Goal: Contribute content: Contribute content

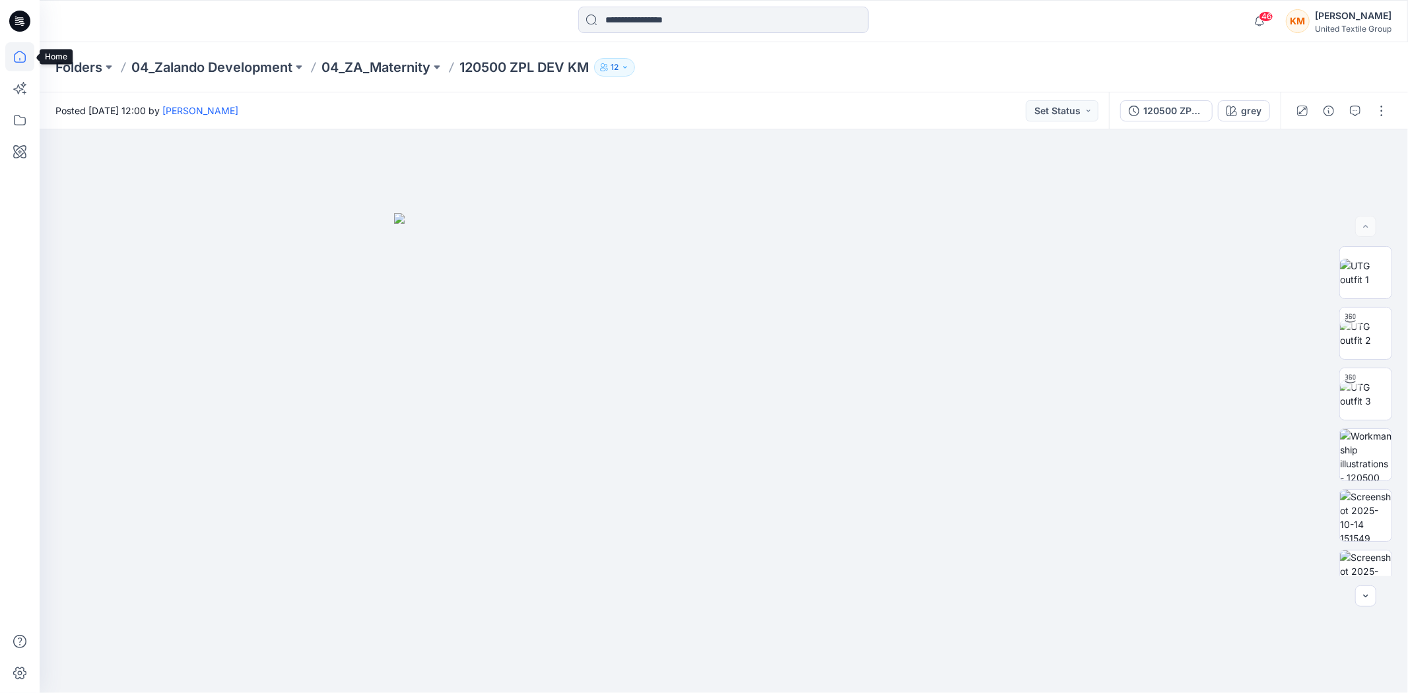
click at [20, 56] on icon at bounding box center [19, 56] width 29 height 29
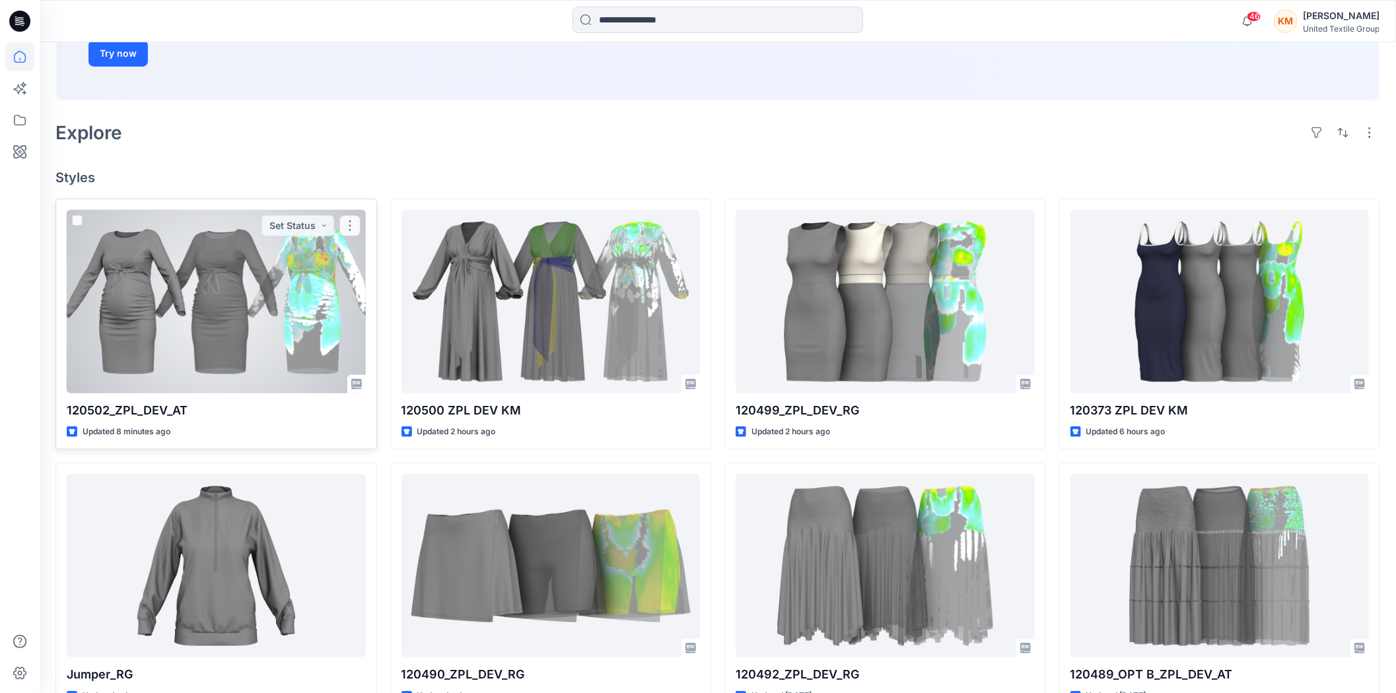
scroll to position [293, 0]
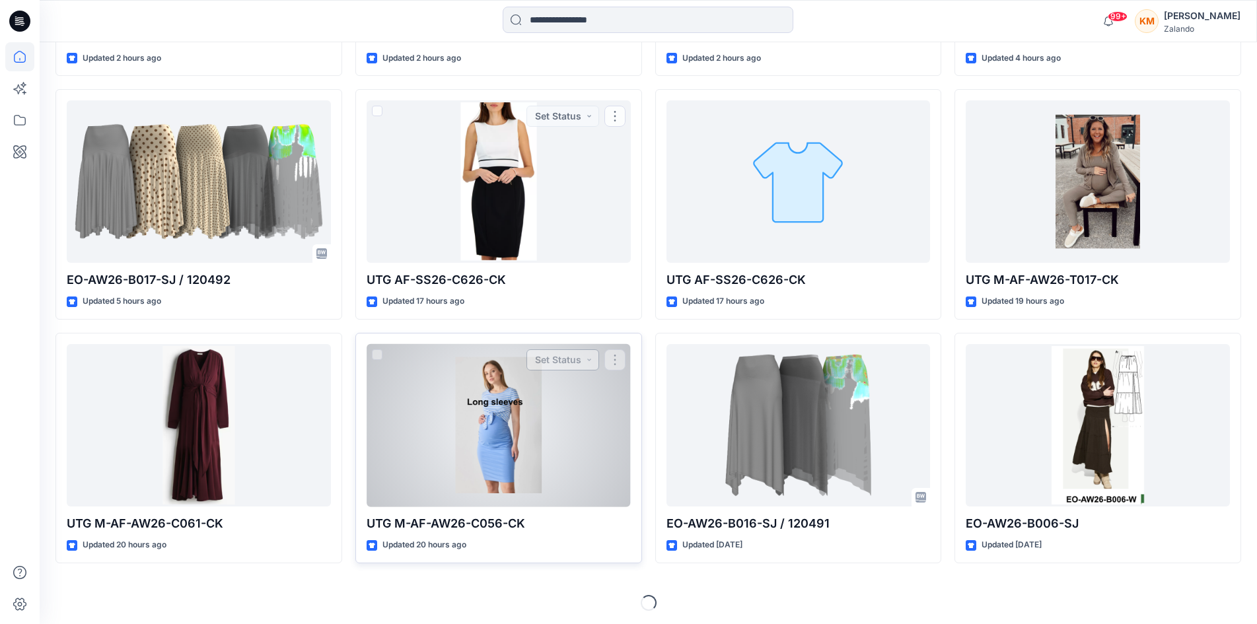
scroll to position [576, 0]
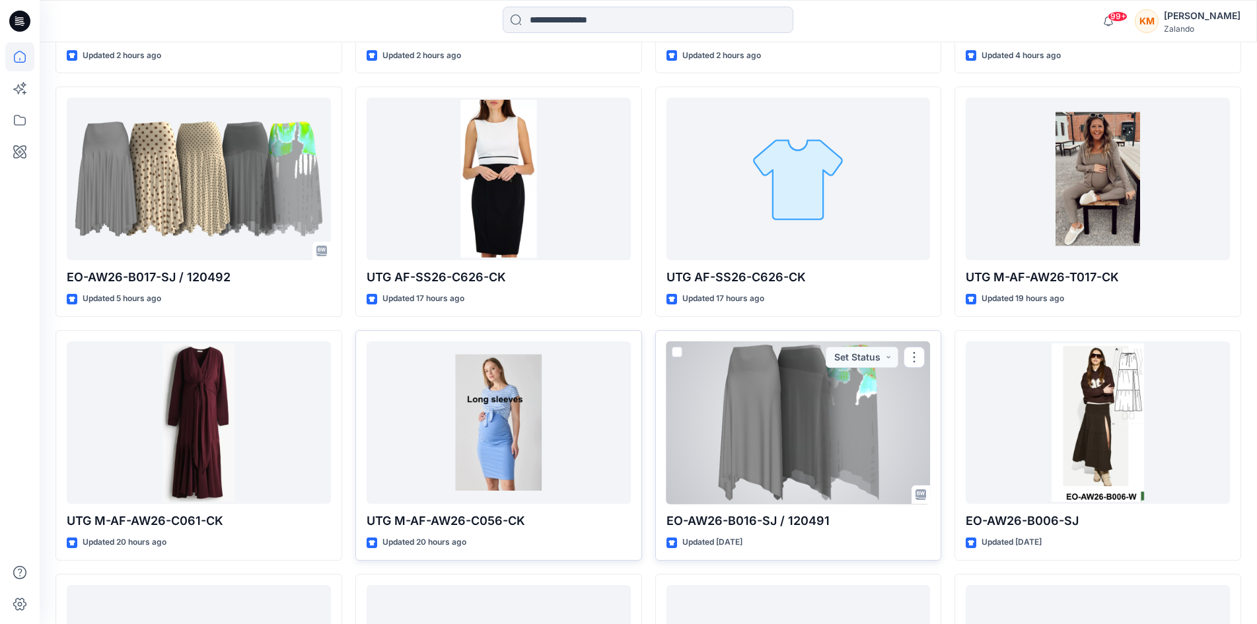
click at [835, 410] on div at bounding box center [798, 422] width 264 height 162
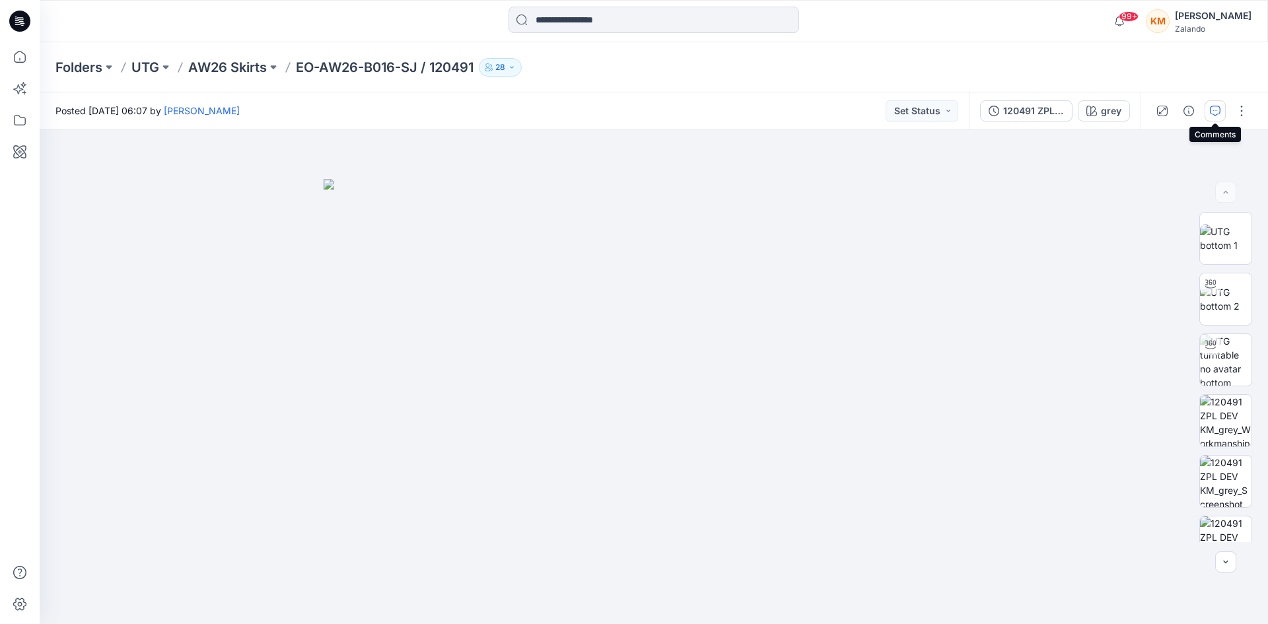
click at [1216, 111] on icon "button" at bounding box center [1215, 111] width 11 height 11
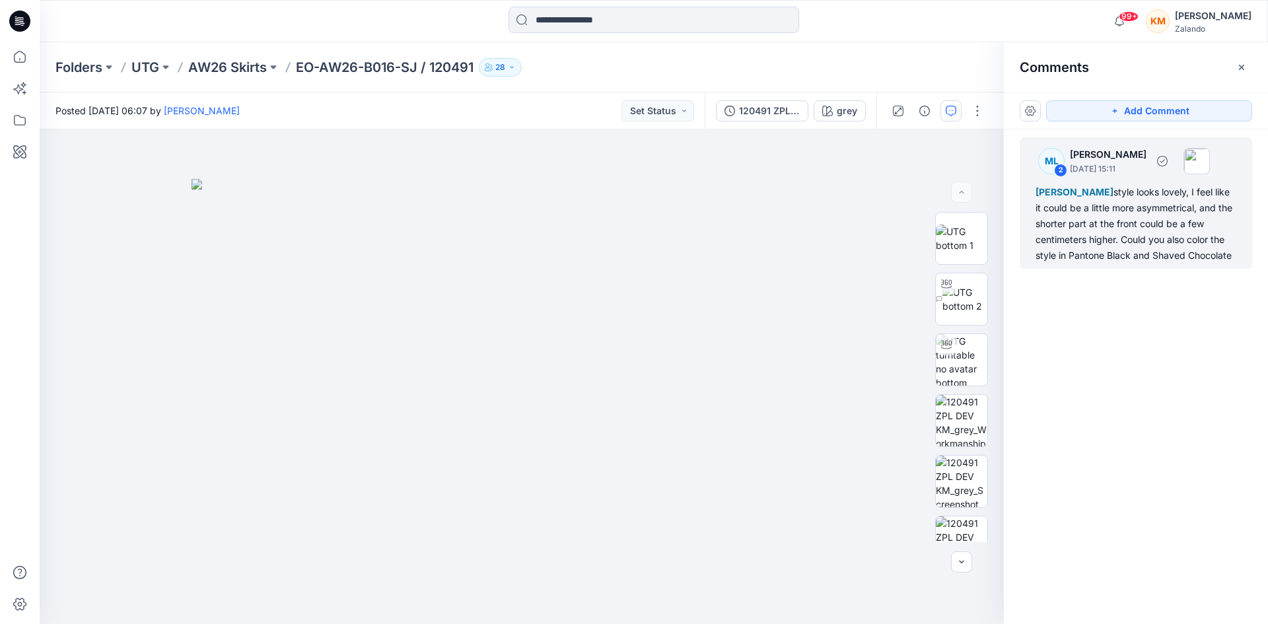
drag, startPoint x: 1154, startPoint y: 254, endPoint x: 1231, endPoint y: 253, distance: 76.6
click at [1231, 253] on div "Emma Bertelsen style looks lovely, I feel like it could be a little more asymme…" at bounding box center [1135, 223] width 201 height 79
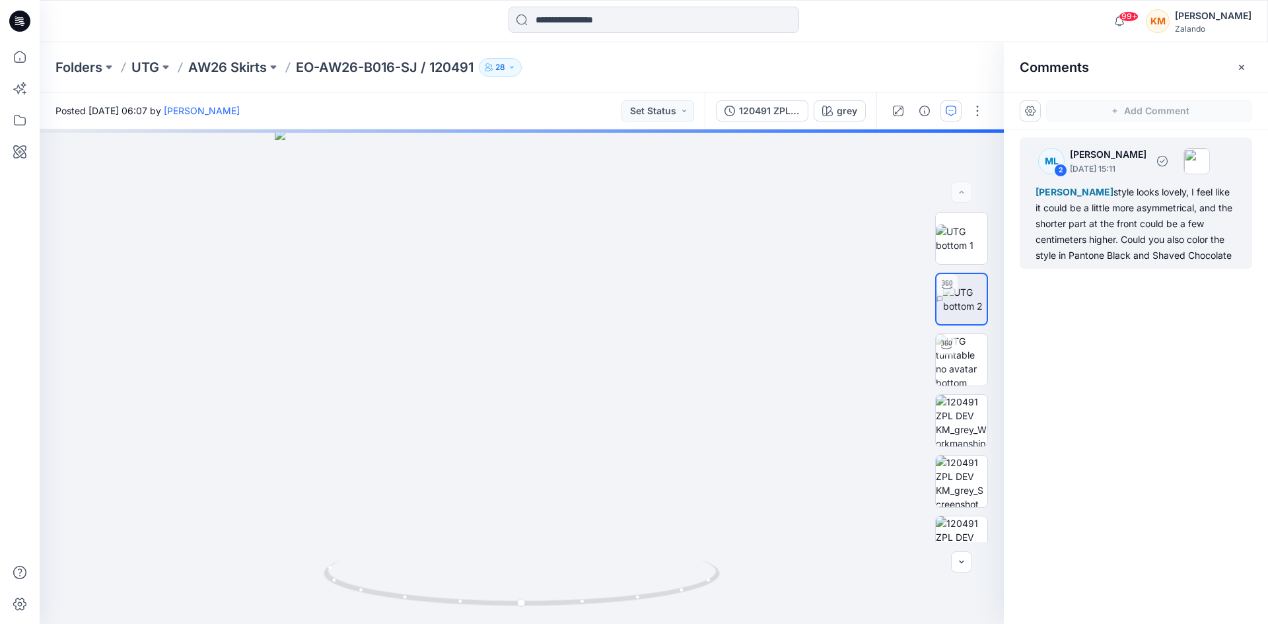
copy div "Shaved Chocolate"
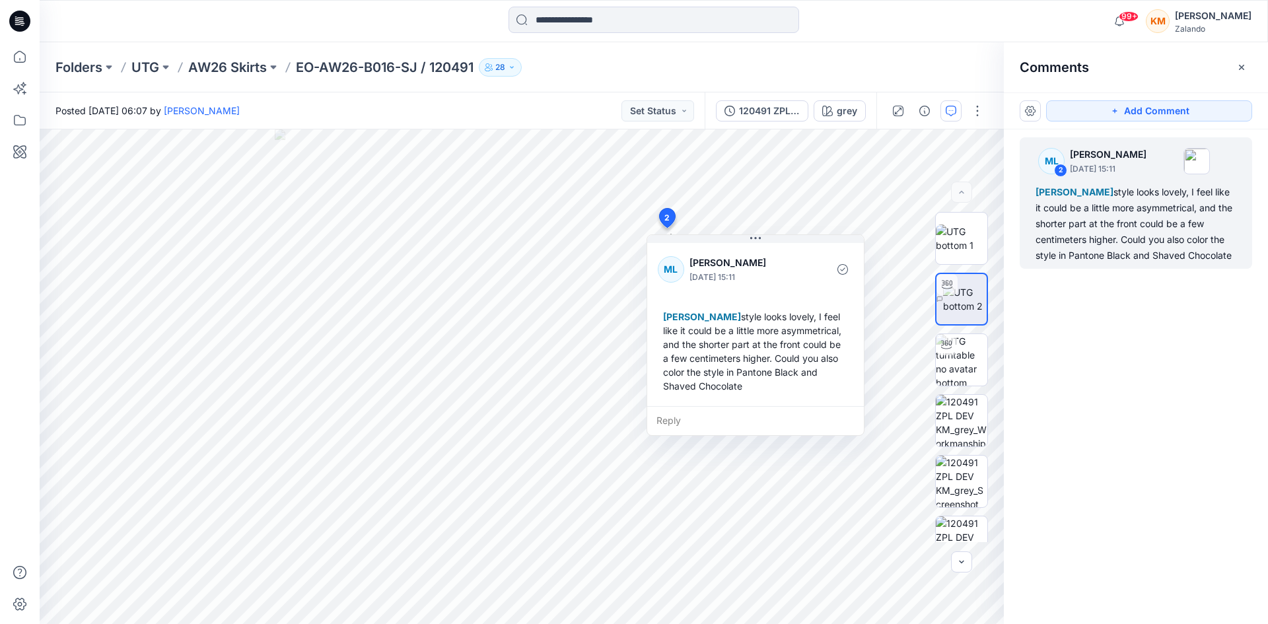
copy div "Shaved Chocolate"
click at [15, 52] on icon at bounding box center [19, 56] width 29 height 29
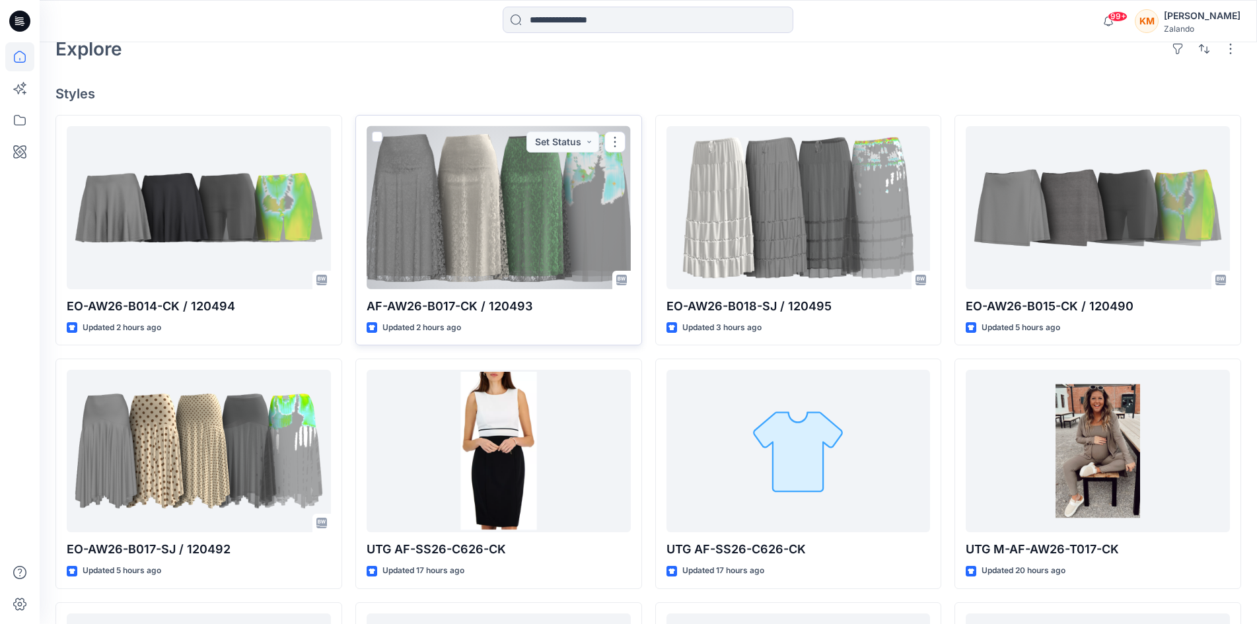
scroll to position [330, 0]
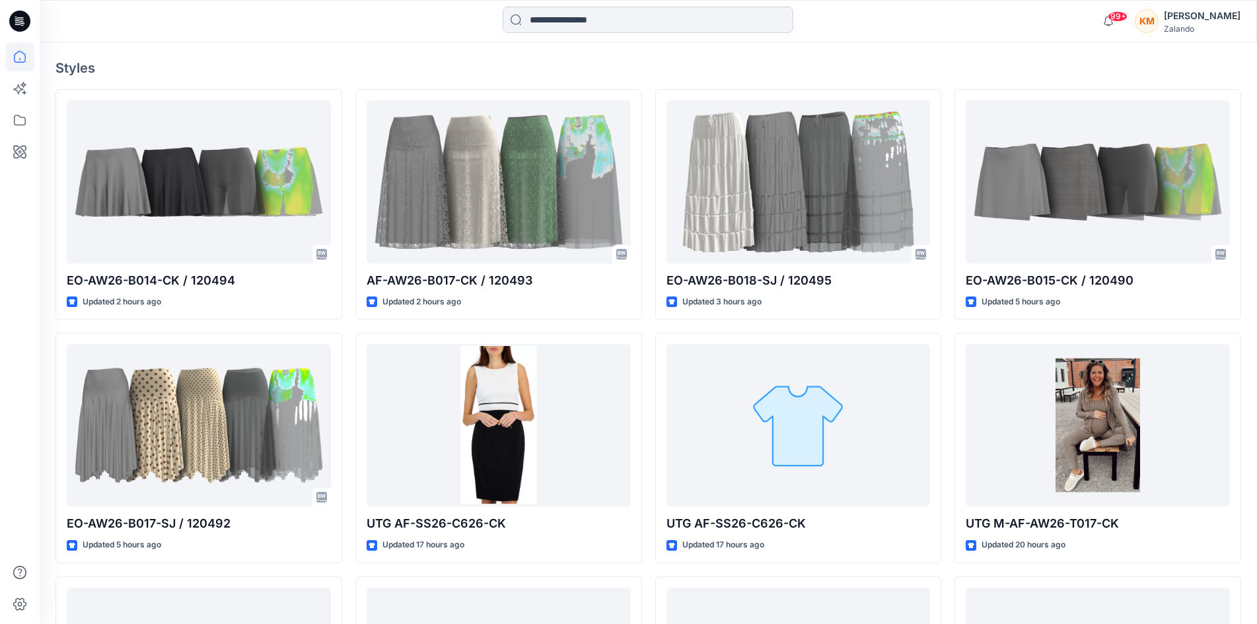
click at [552, 18] on input at bounding box center [647, 20] width 291 height 26
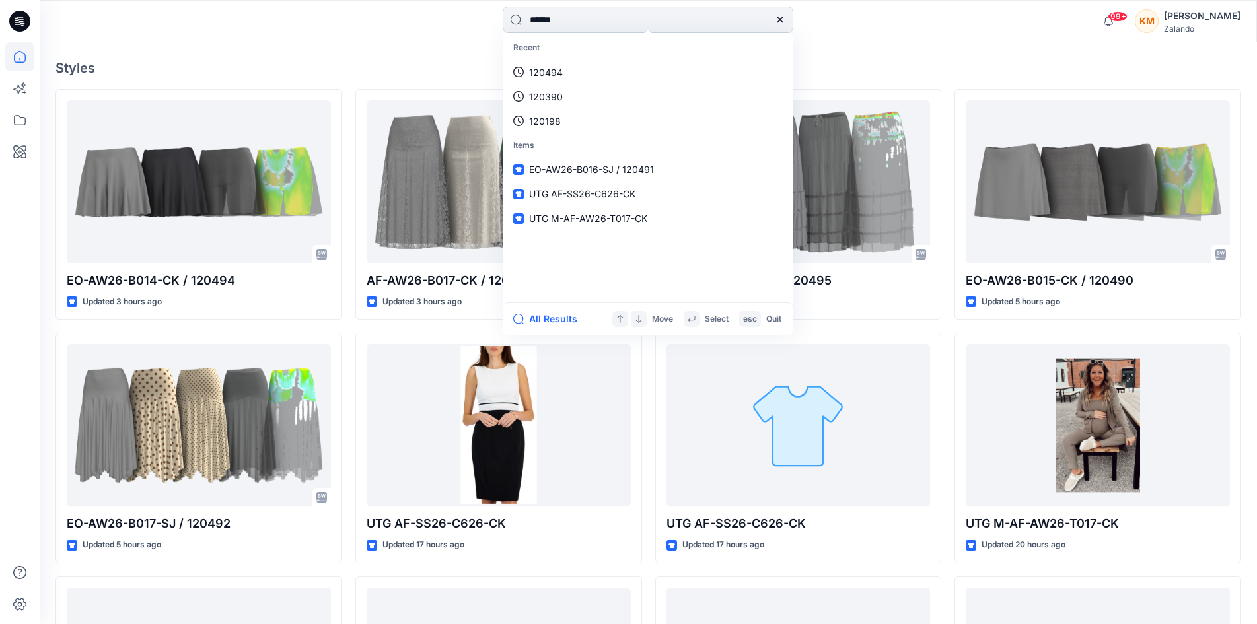
type input "******"
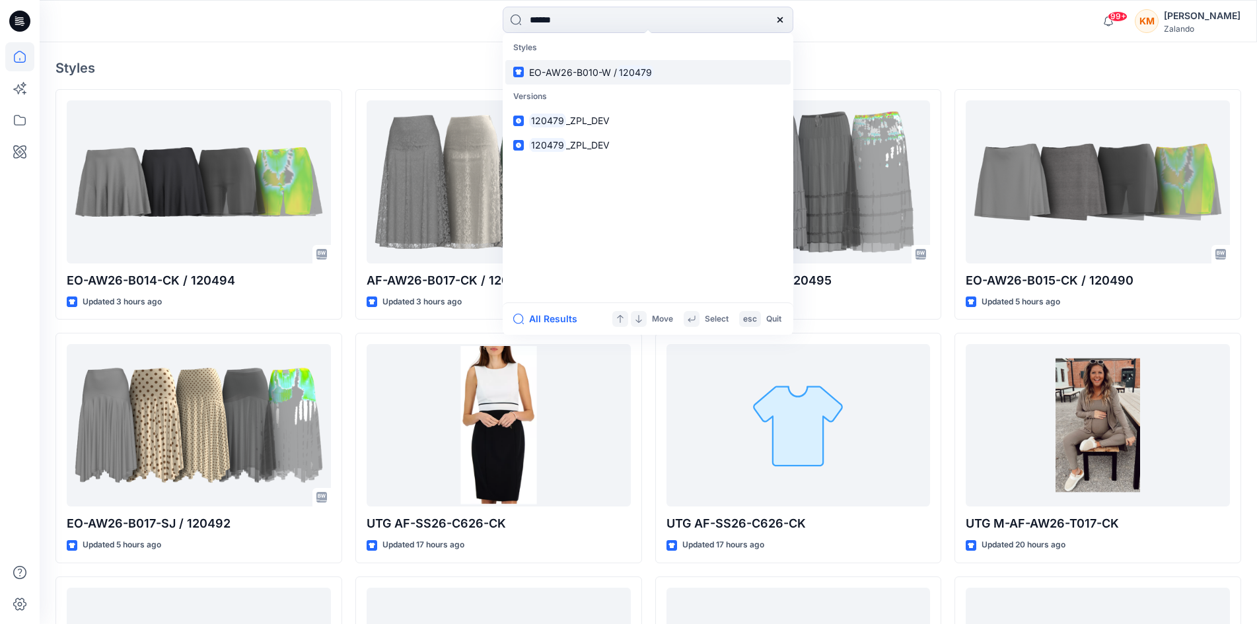
click at [571, 73] on span "EO-AW26-B010-W /" at bounding box center [573, 72] width 88 height 11
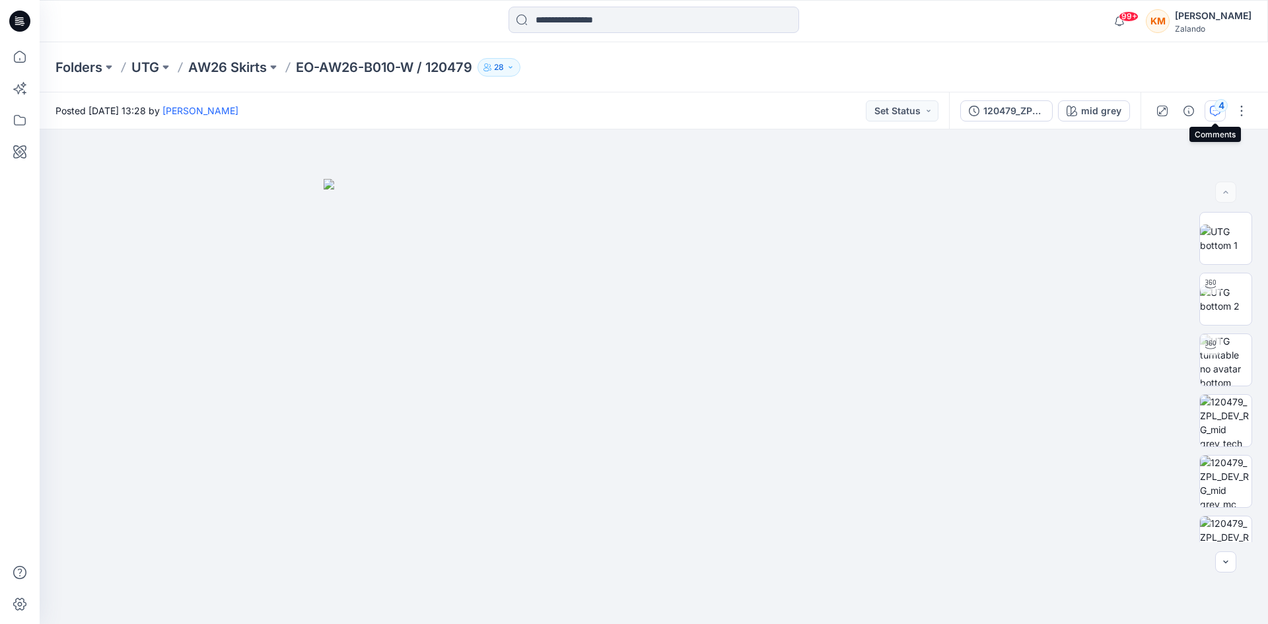
click at [1213, 110] on icon "button" at bounding box center [1215, 111] width 11 height 11
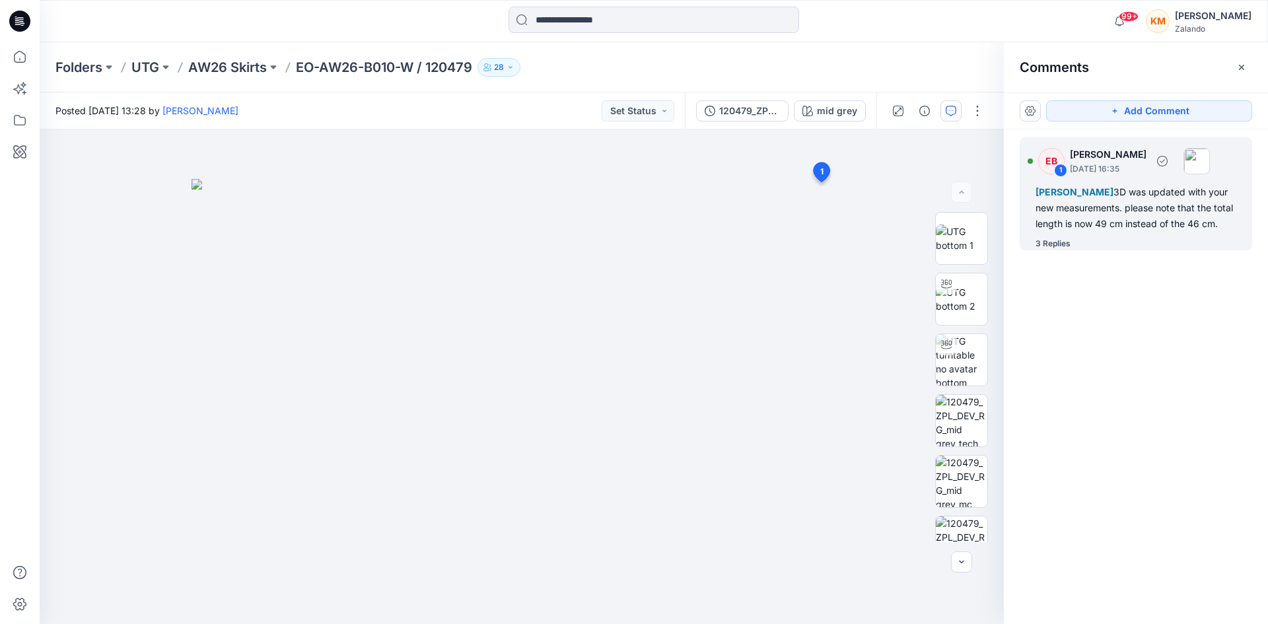
click at [1068, 237] on div "3 Replies" at bounding box center [1052, 243] width 35 height 13
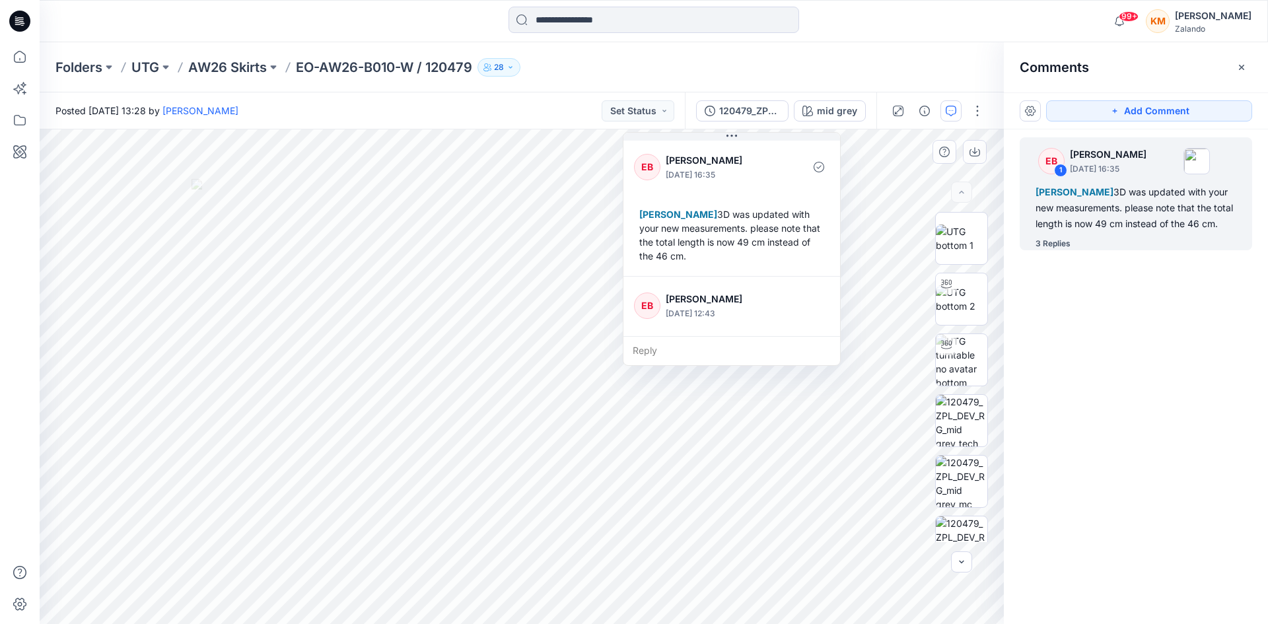
drag, startPoint x: 854, startPoint y: 174, endPoint x: 763, endPoint y: 200, distance: 94.7
click at [736, 135] on icon at bounding box center [731, 136] width 11 height 11
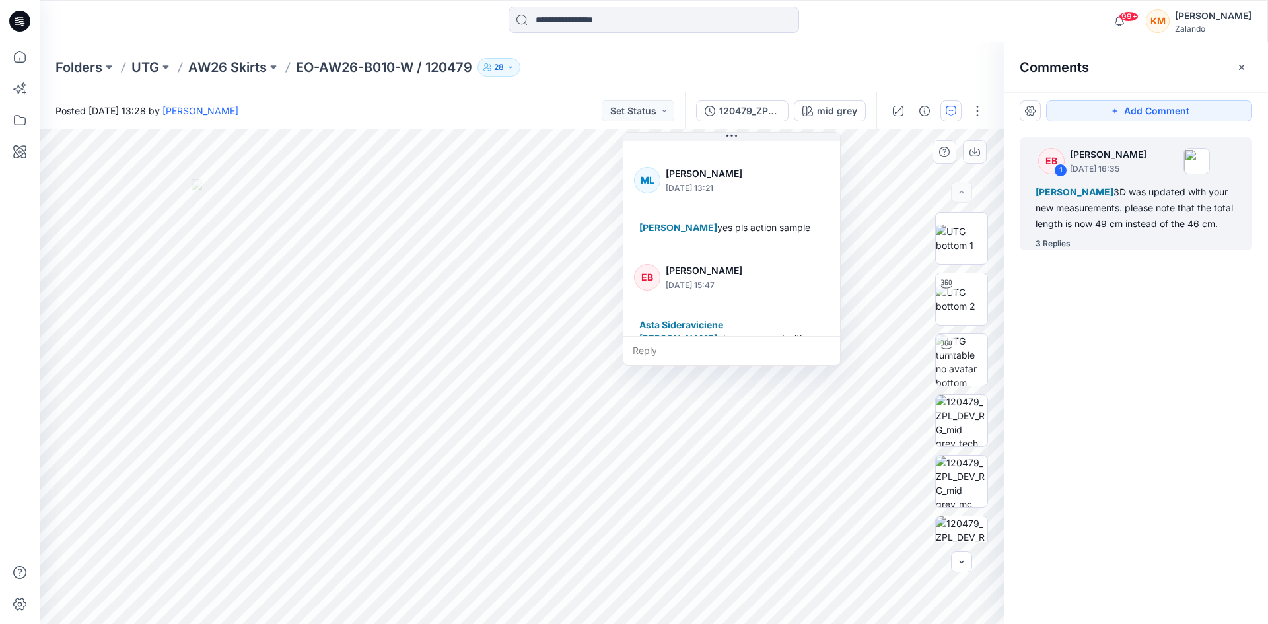
scroll to position [273, 0]
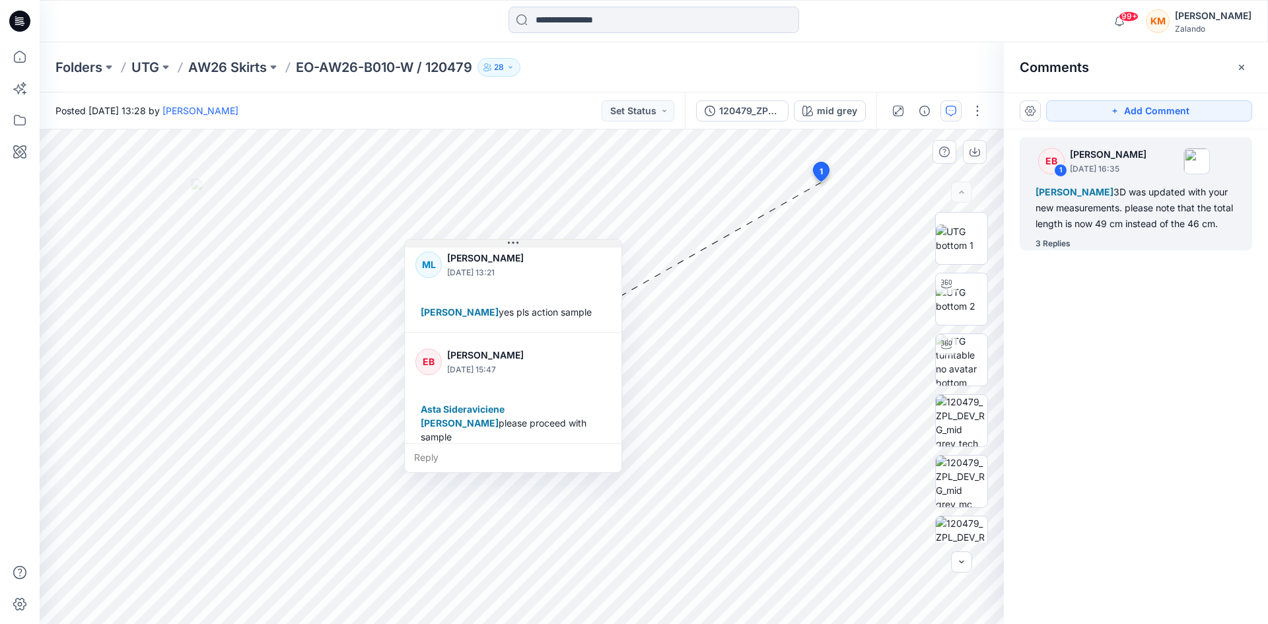
drag, startPoint x: 732, startPoint y: 136, endPoint x: 514, endPoint y: 243, distance: 243.3
click at [514, 243] on icon at bounding box center [513, 243] width 11 height 11
click at [946, 234] on img at bounding box center [962, 239] width 52 height 28
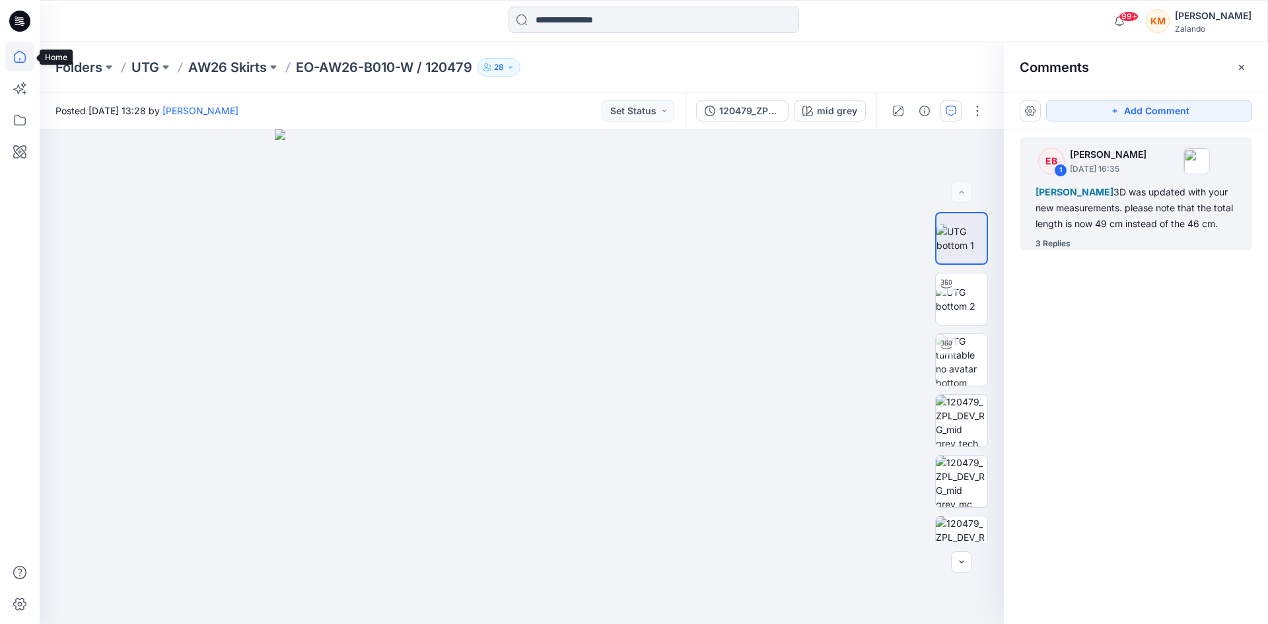
click at [23, 57] on icon at bounding box center [19, 56] width 29 height 29
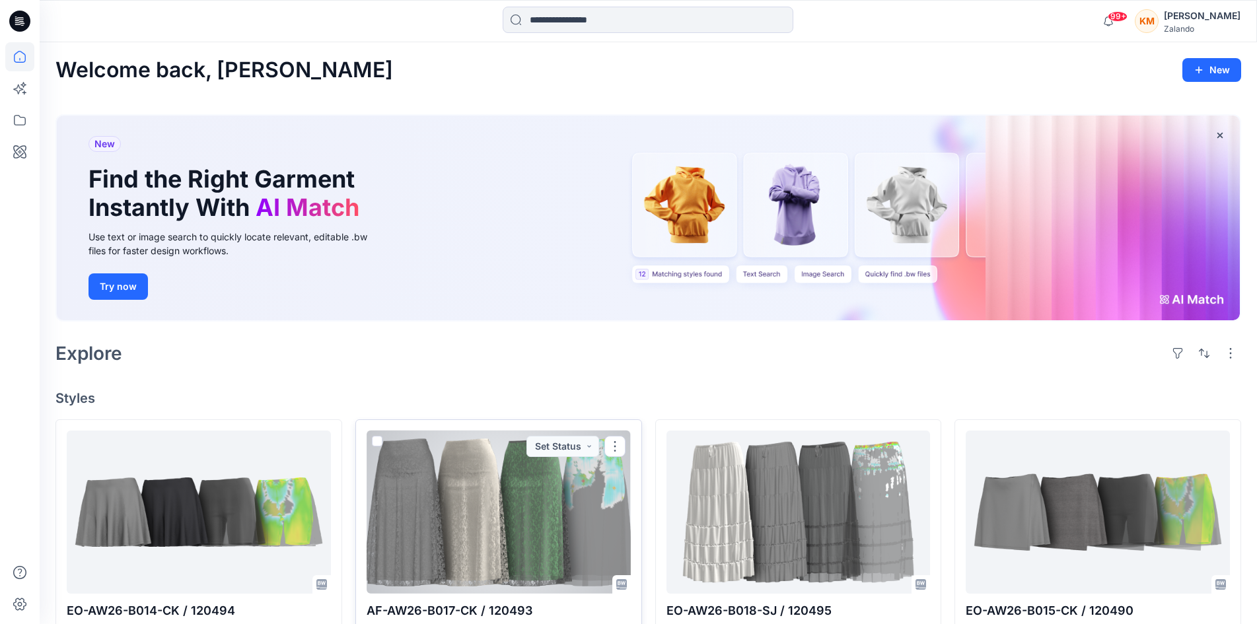
click at [526, 479] on div at bounding box center [498, 512] width 264 height 162
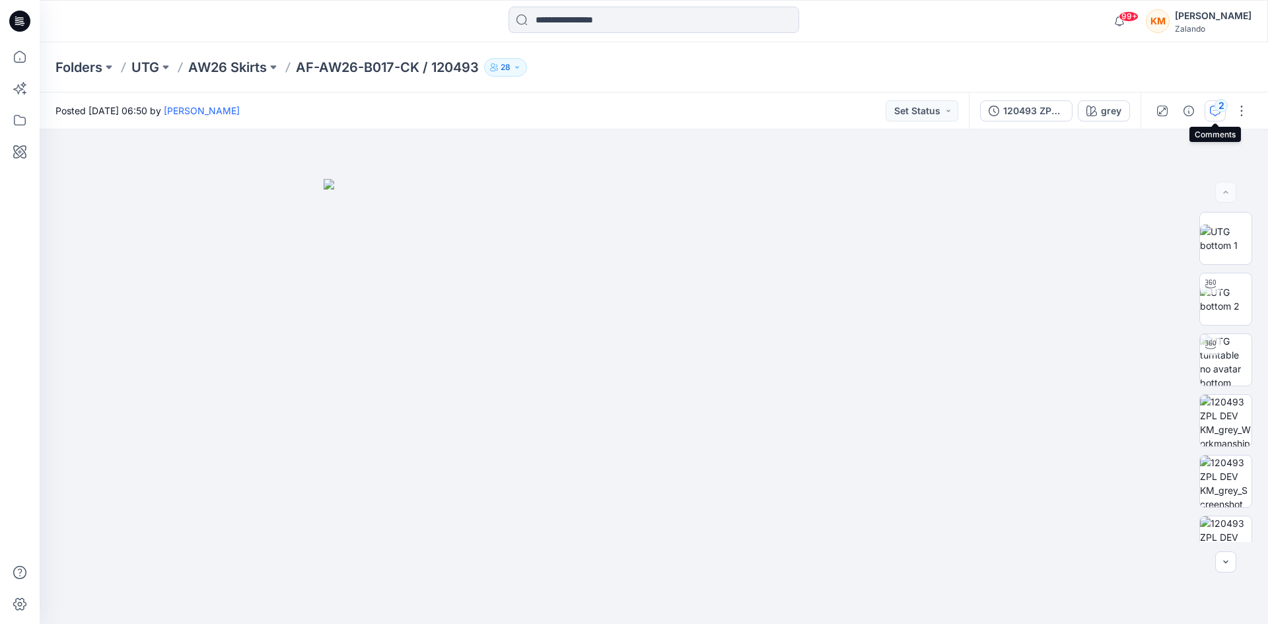
click at [1214, 106] on div "2" at bounding box center [1220, 105] width 13 height 13
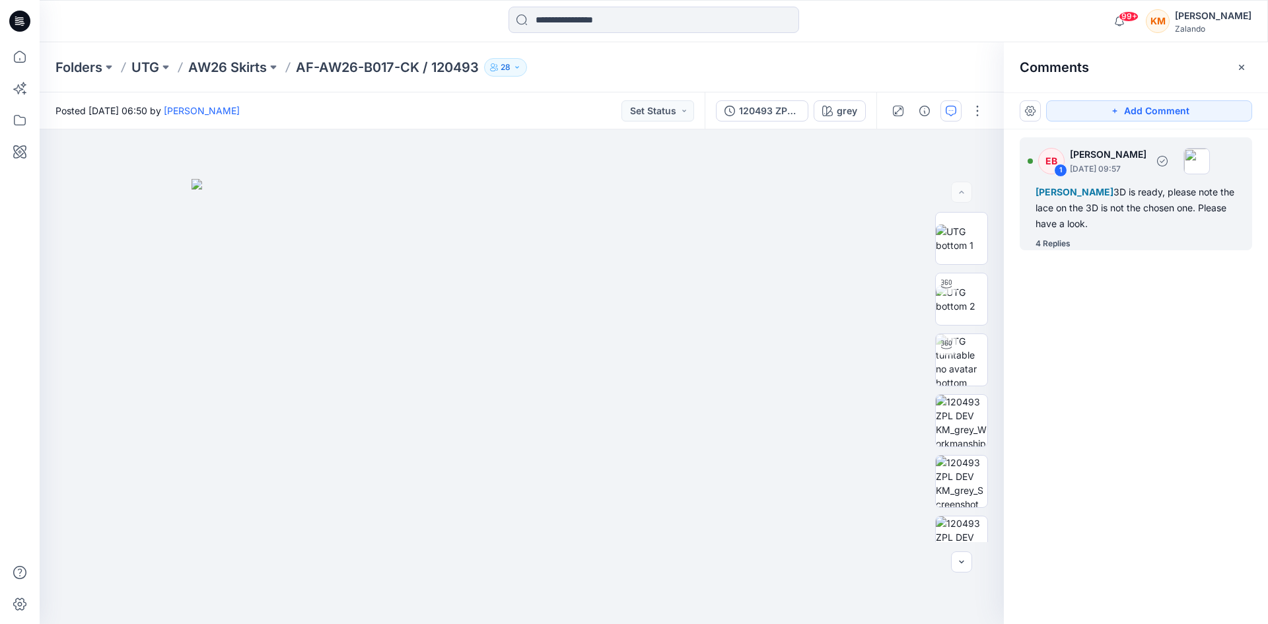
click at [1062, 238] on div "4 Replies" at bounding box center [1052, 243] width 35 height 13
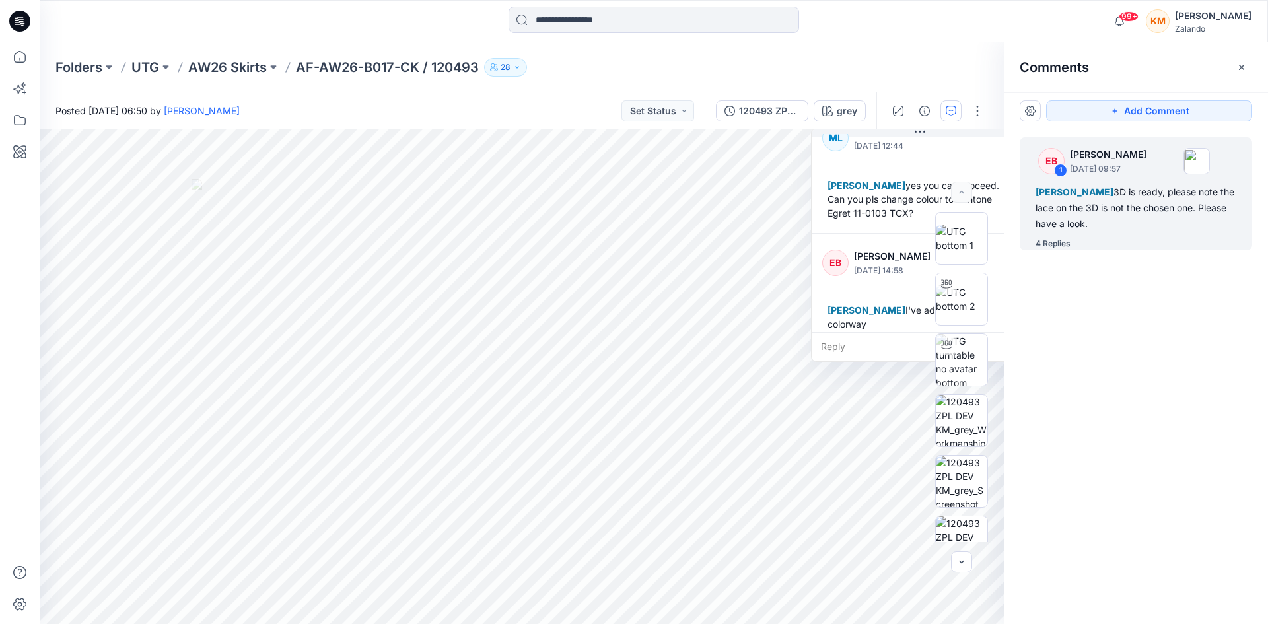
scroll to position [384, 0]
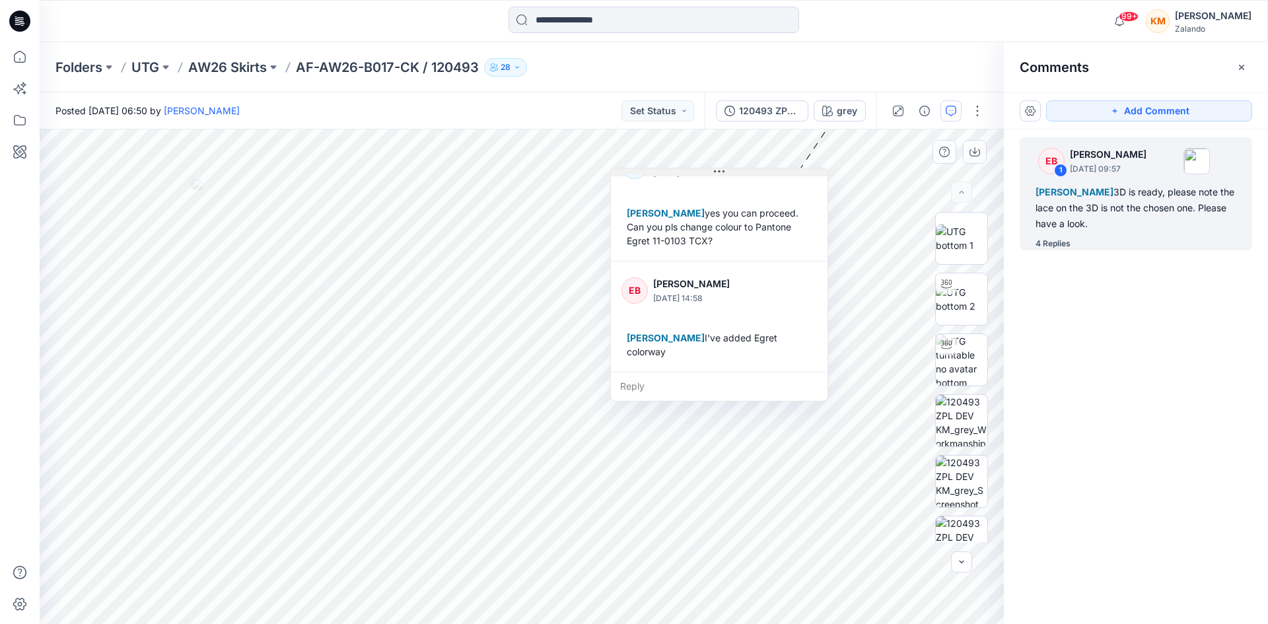
drag, startPoint x: 924, startPoint y: 135, endPoint x: 724, endPoint y: 175, distance: 204.6
click at [724, 175] on icon at bounding box center [719, 171] width 11 height 11
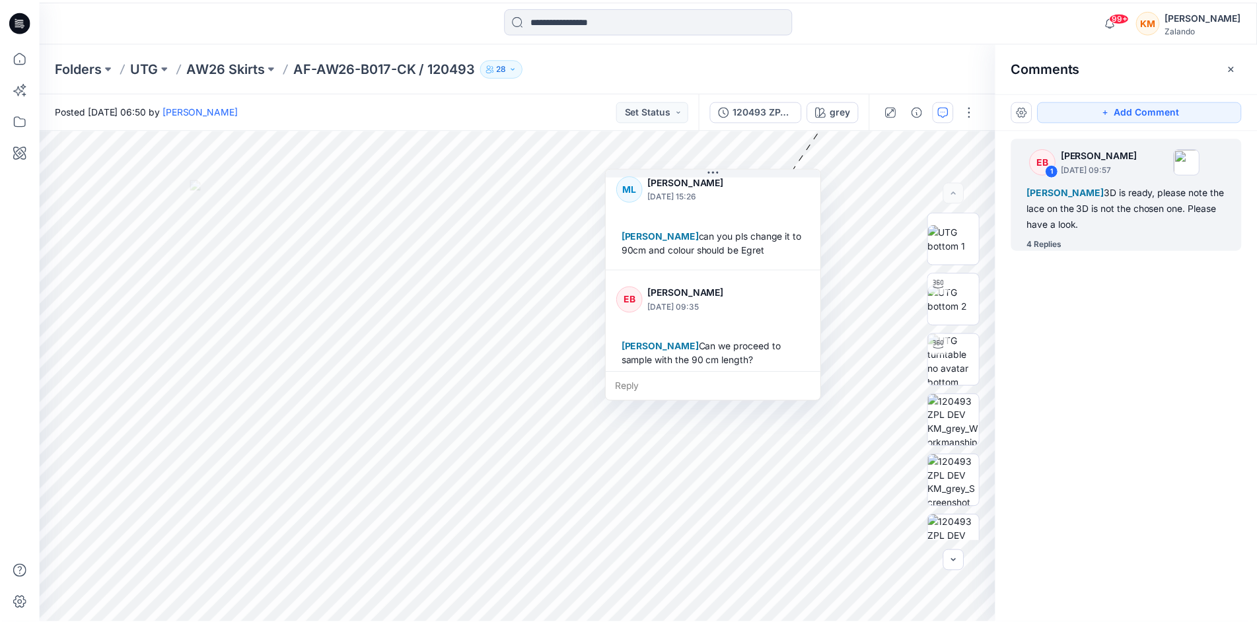
scroll to position [120, 0]
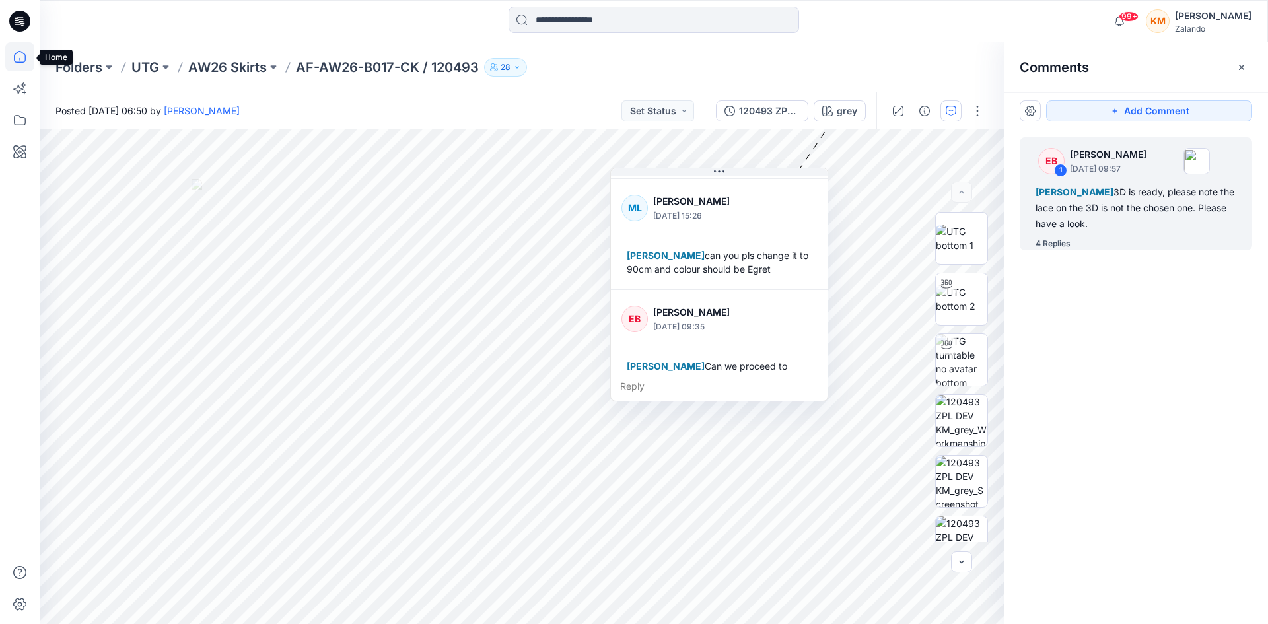
click at [21, 58] on icon at bounding box center [19, 56] width 29 height 29
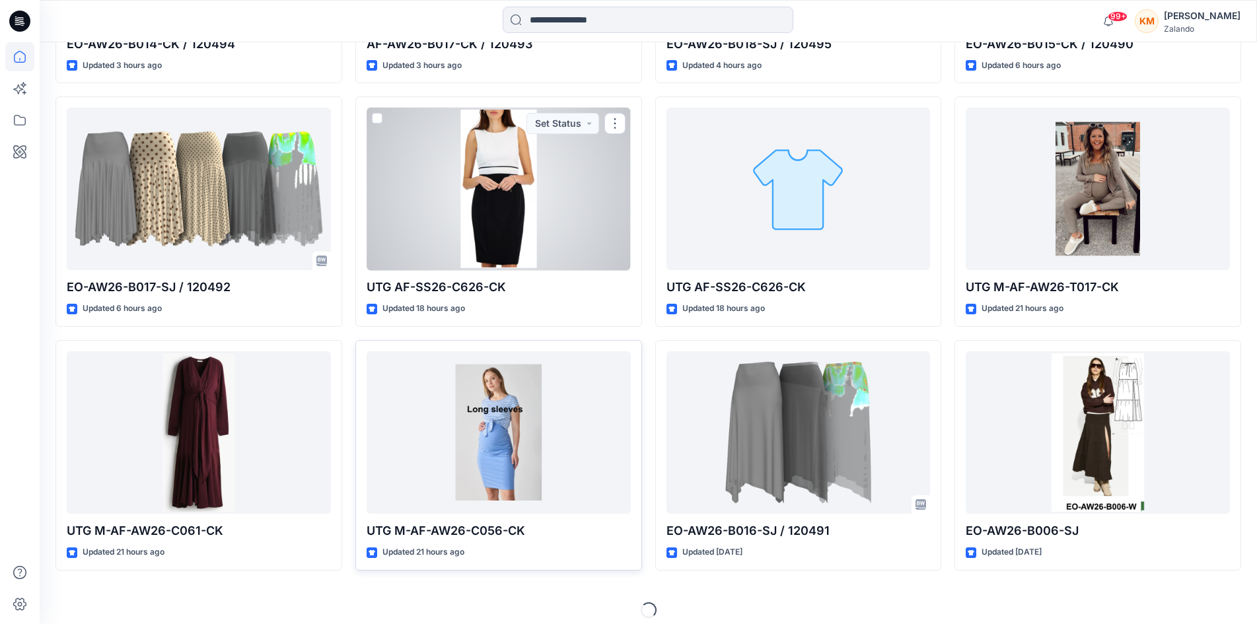
scroll to position [576, 0]
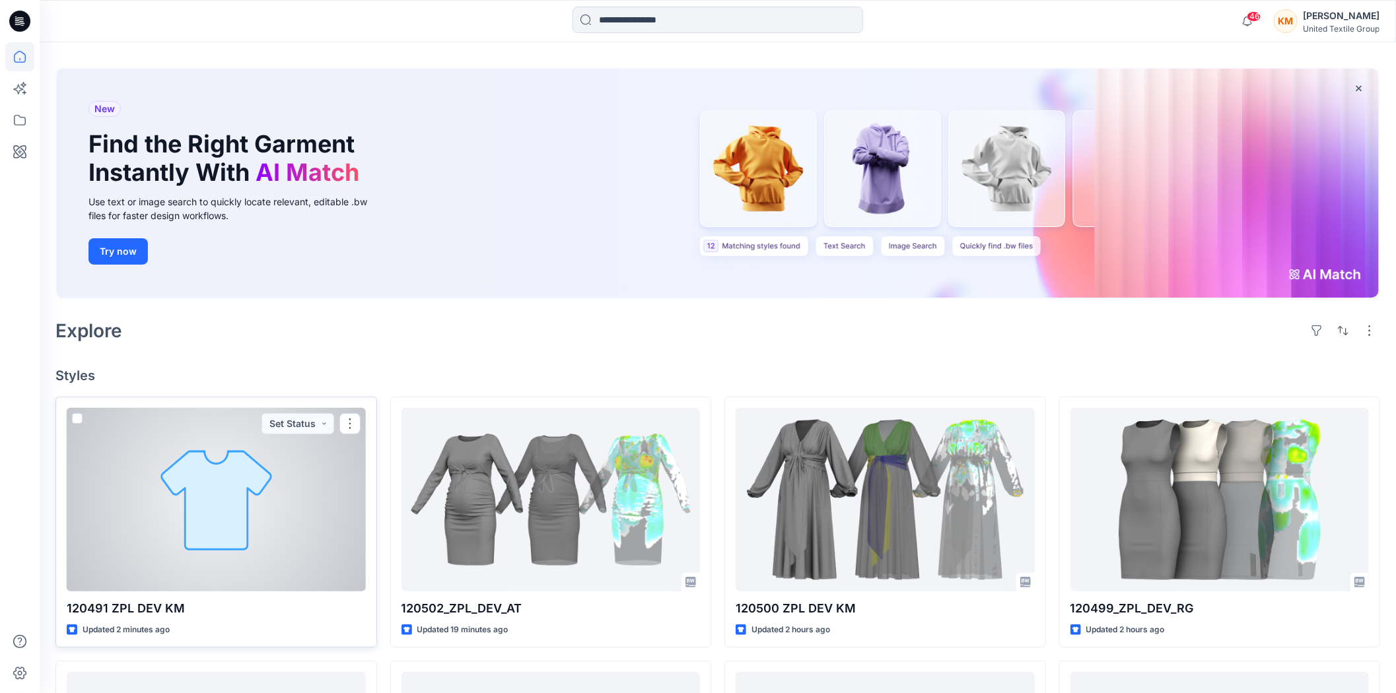
scroll to position [73, 0]
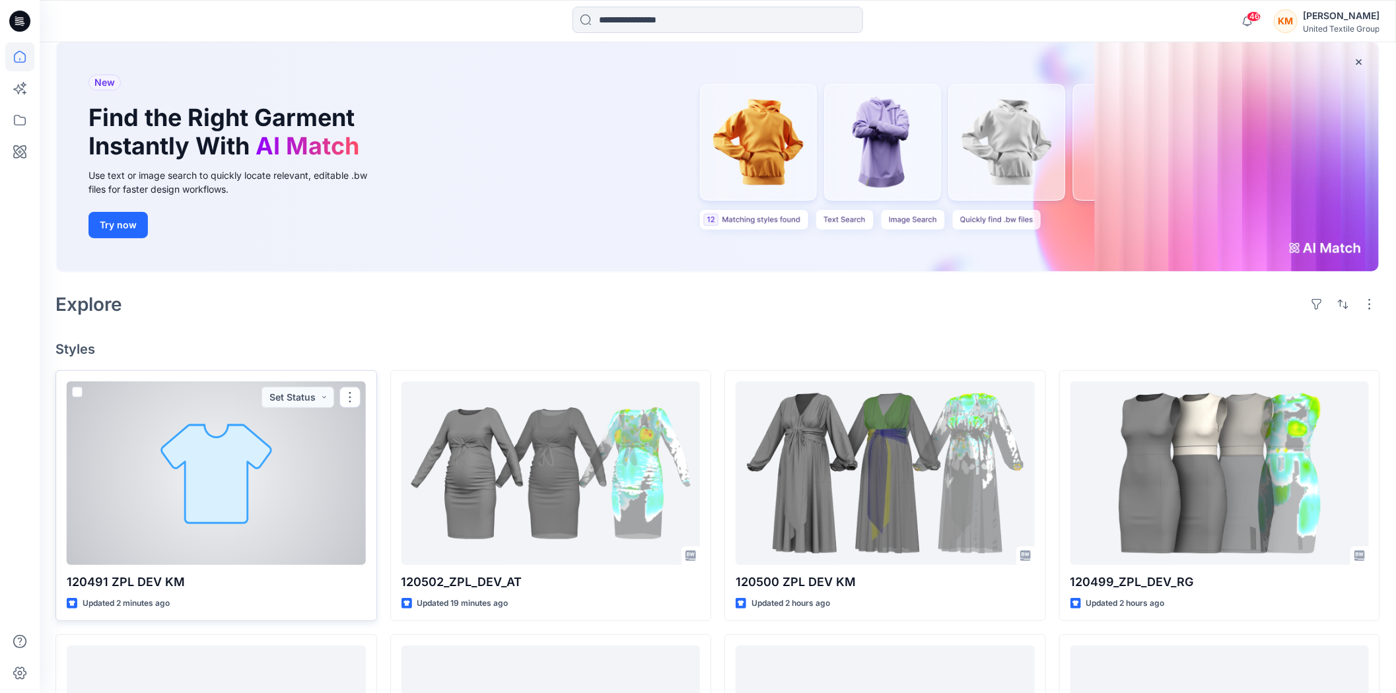
click at [267, 477] on div at bounding box center [216, 474] width 299 height 184
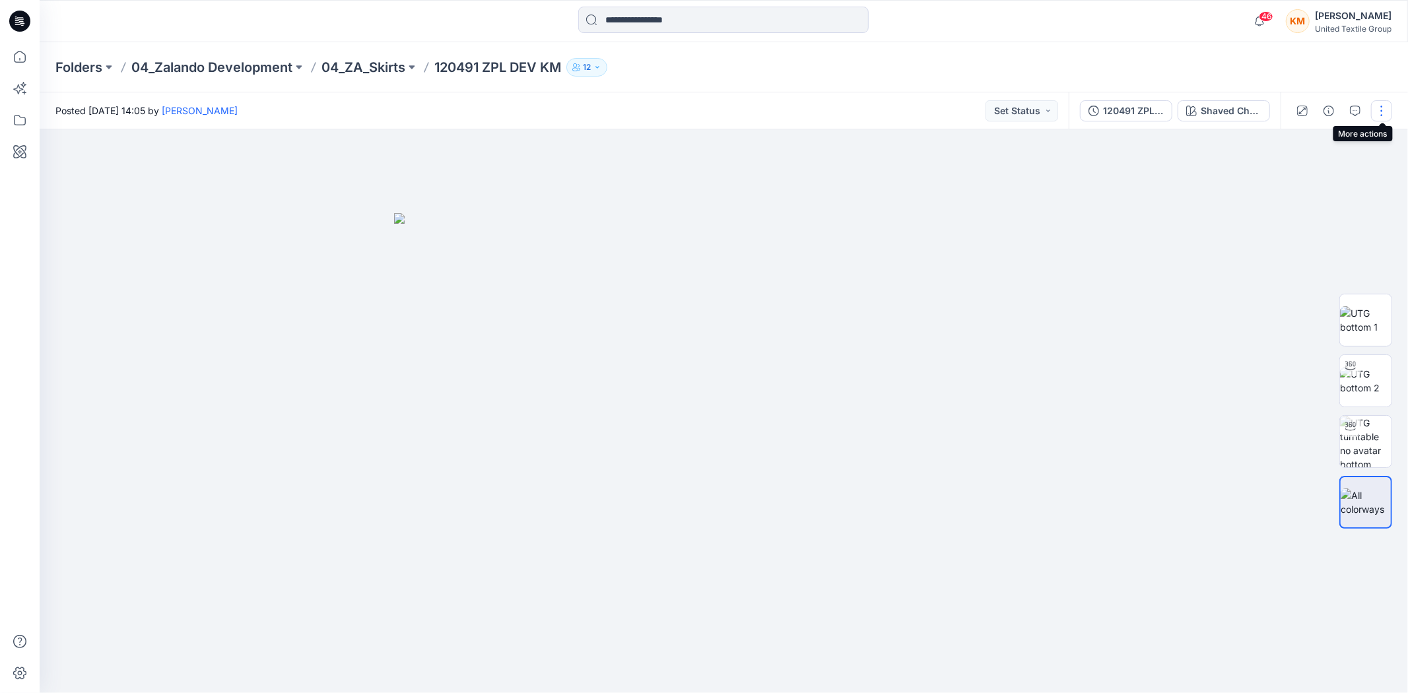
click at [1379, 107] on button "button" at bounding box center [1381, 110] width 21 height 21
click at [1291, 174] on p "Edit" at bounding box center [1286, 178] width 17 height 14
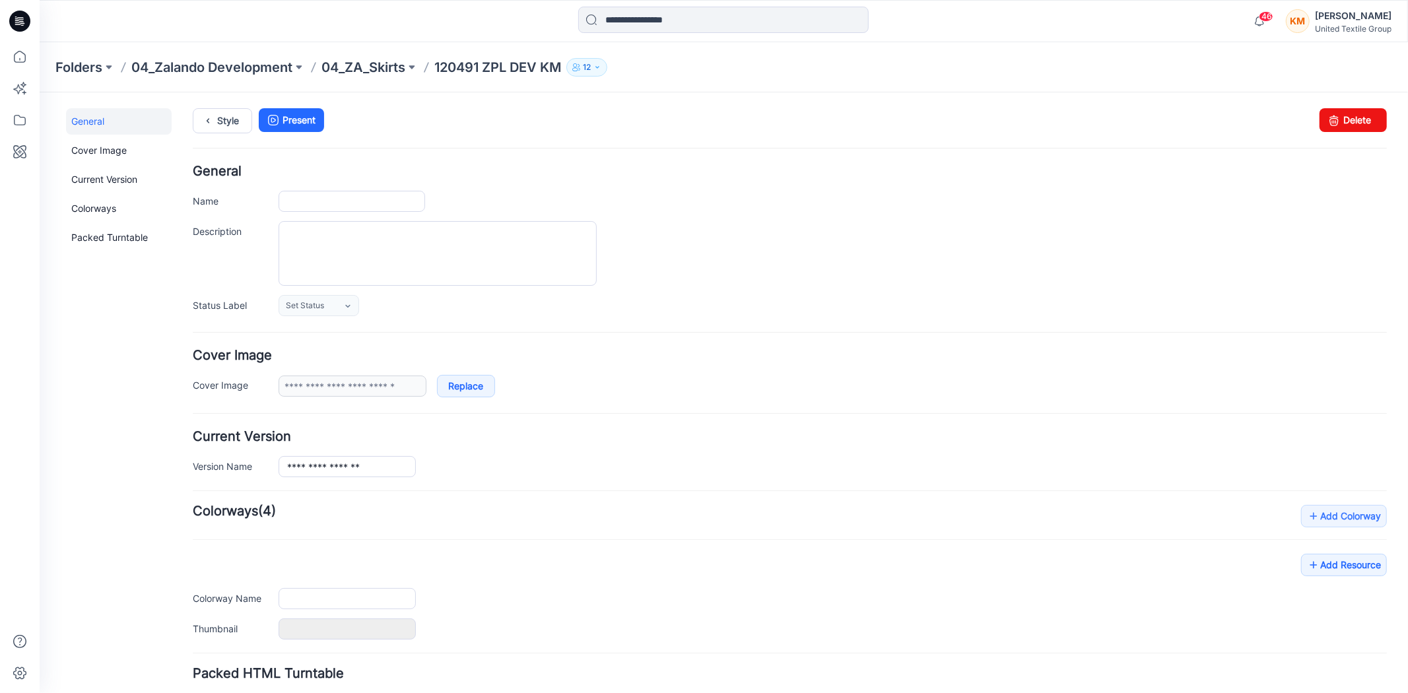
type input "**********"
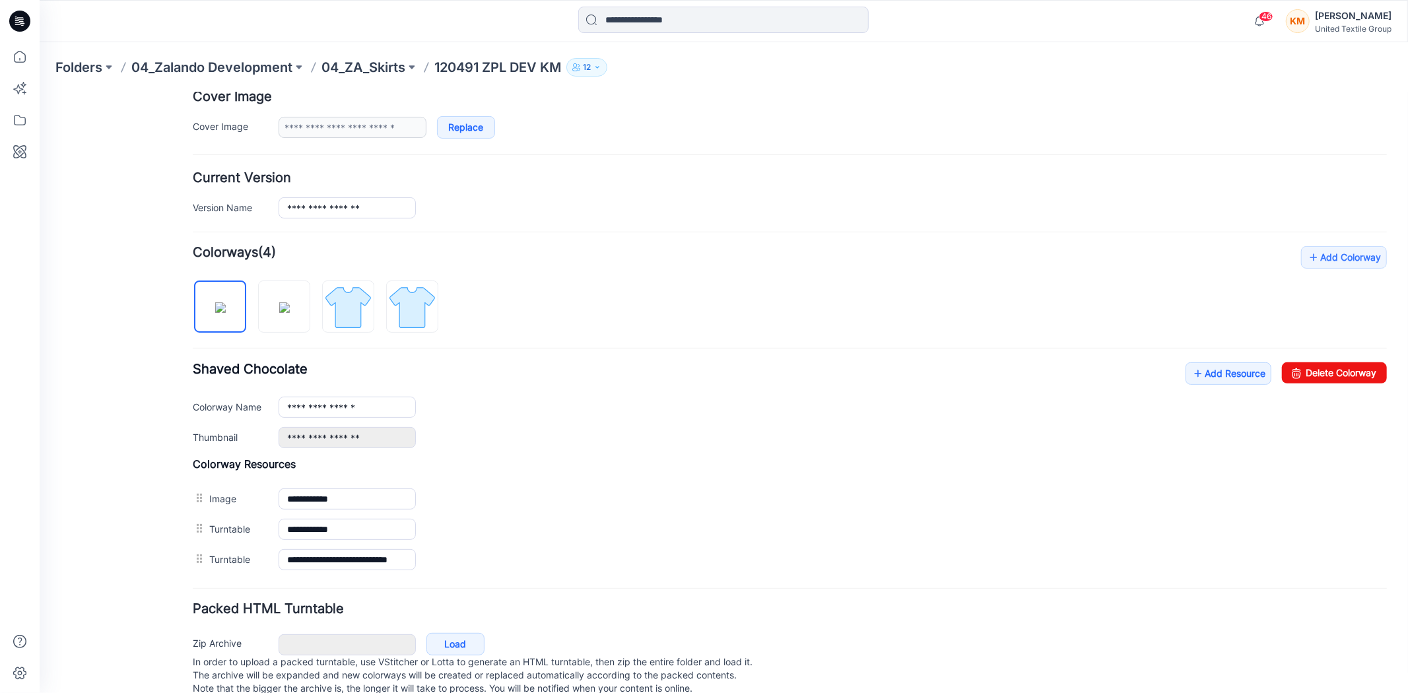
scroll to position [294, 0]
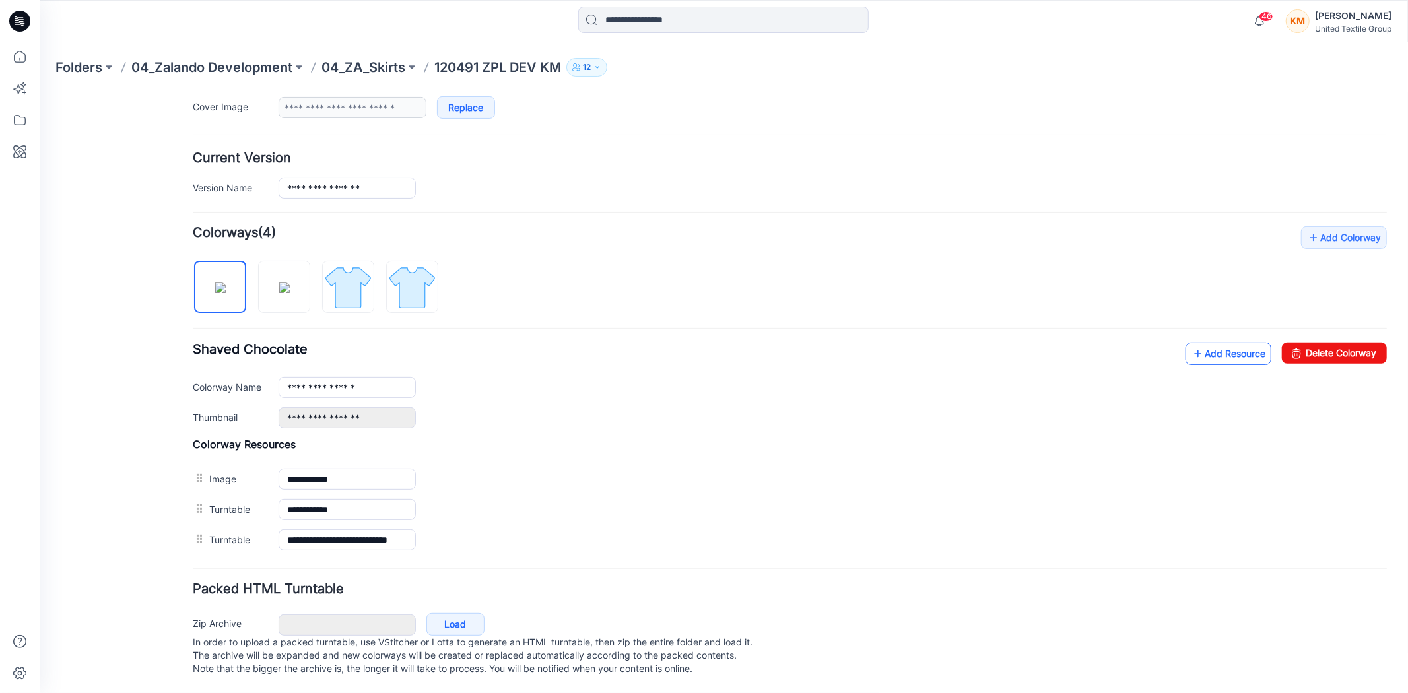
click at [1201, 342] on link "Add Resource" at bounding box center [1228, 353] width 86 height 22
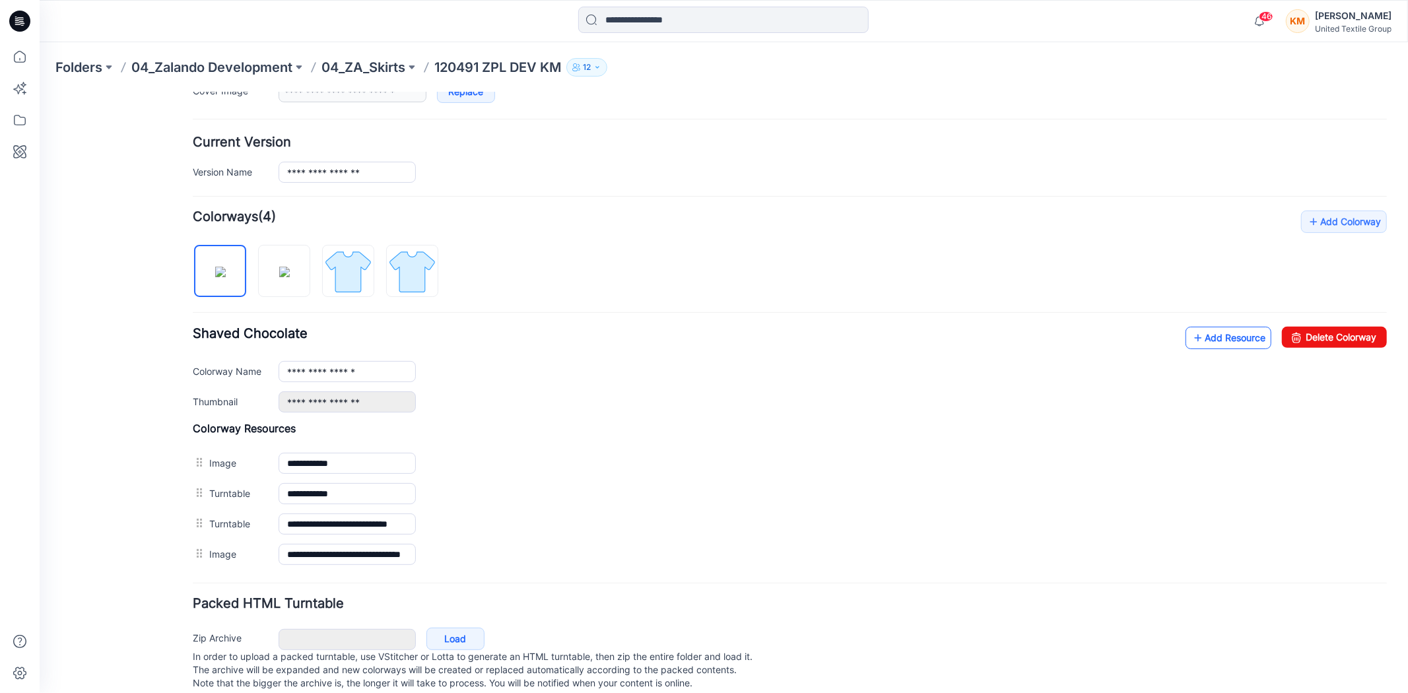
click at [1202, 337] on link "Add Resource" at bounding box center [1228, 337] width 86 height 22
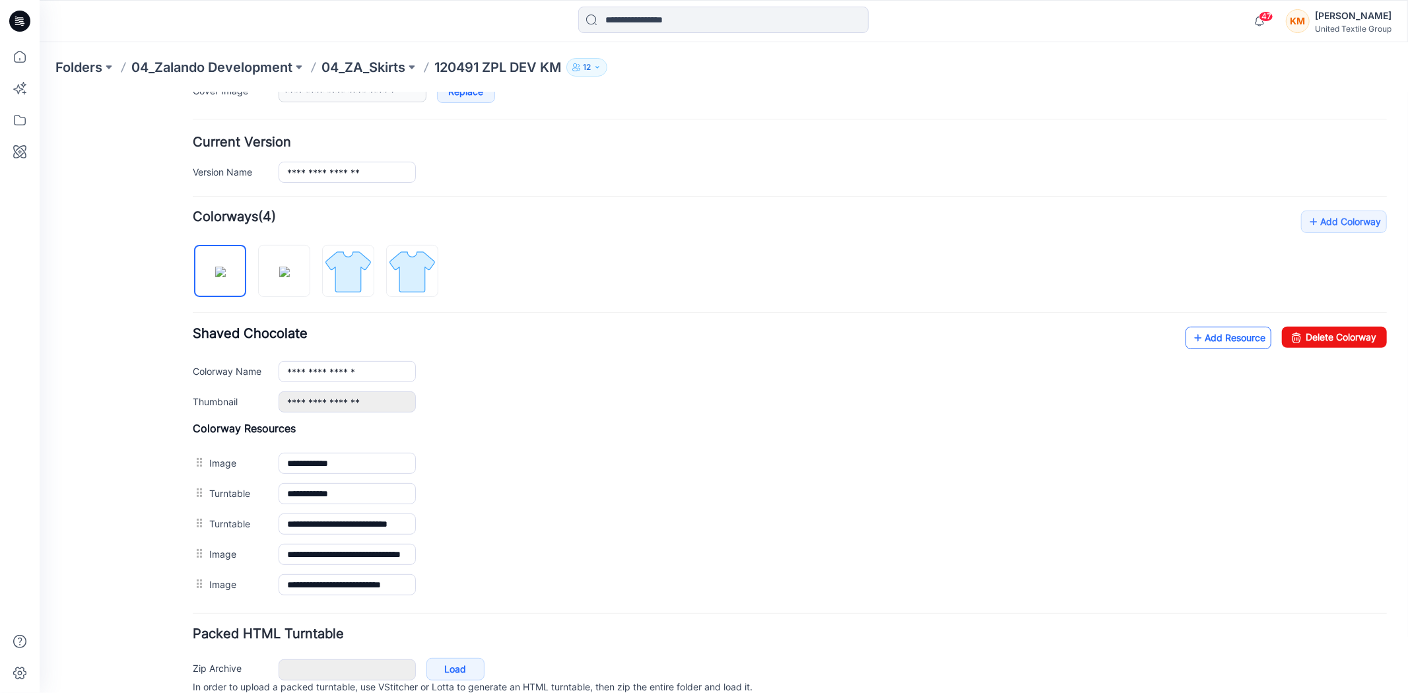
click at [1198, 337] on link "Add Resource" at bounding box center [1228, 337] width 86 height 22
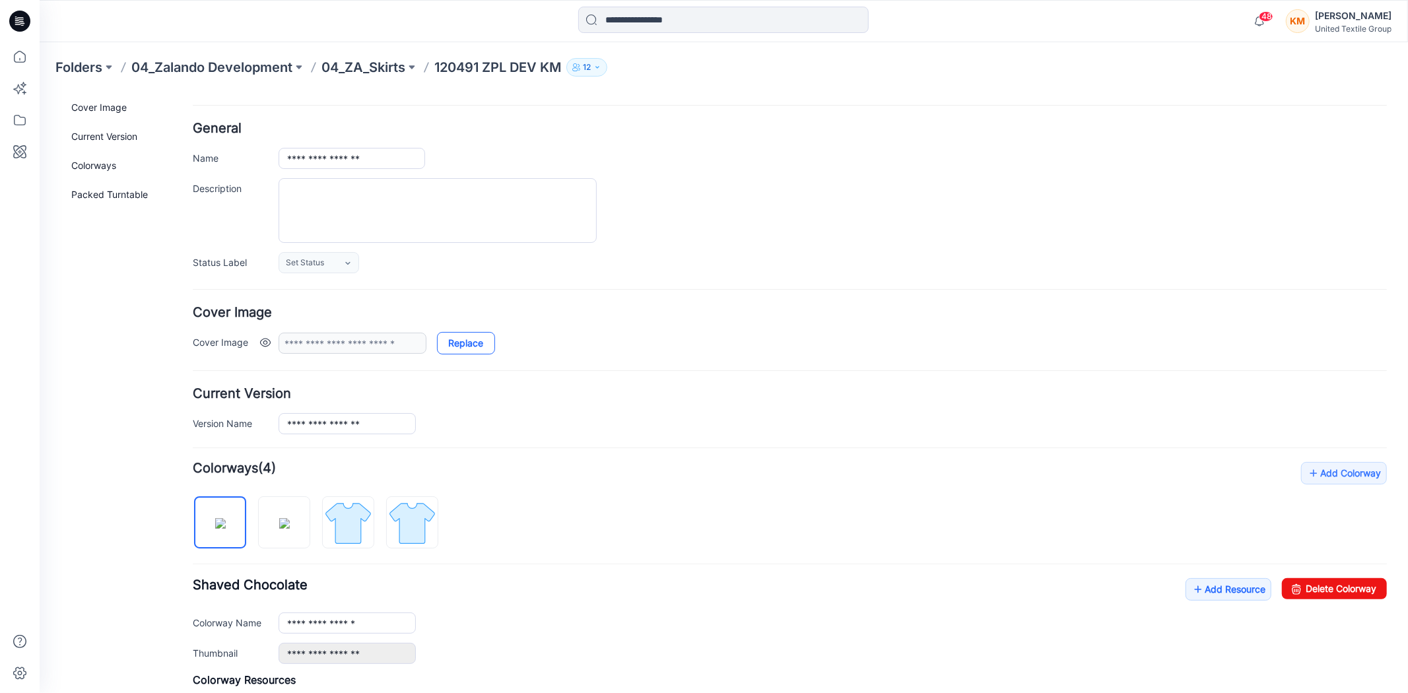
scroll to position [0, 0]
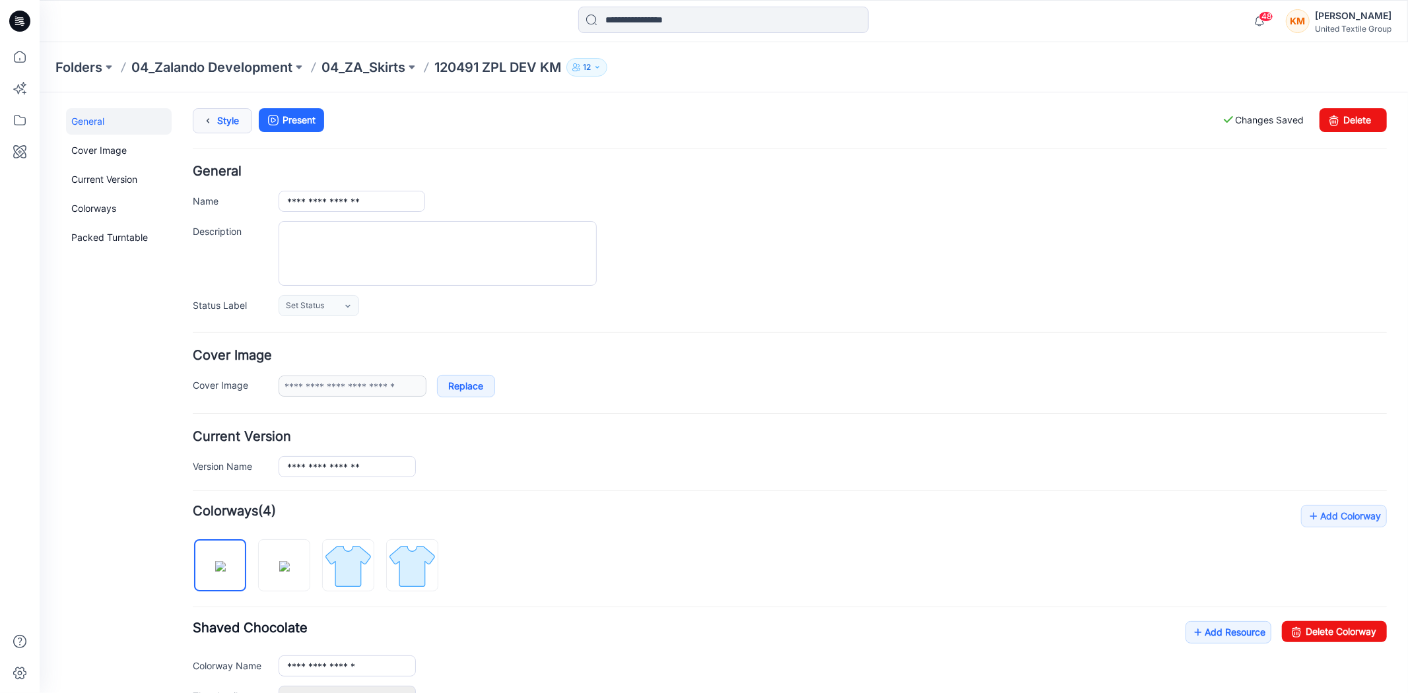
click at [225, 118] on link "Style" at bounding box center [221, 120] width 59 height 25
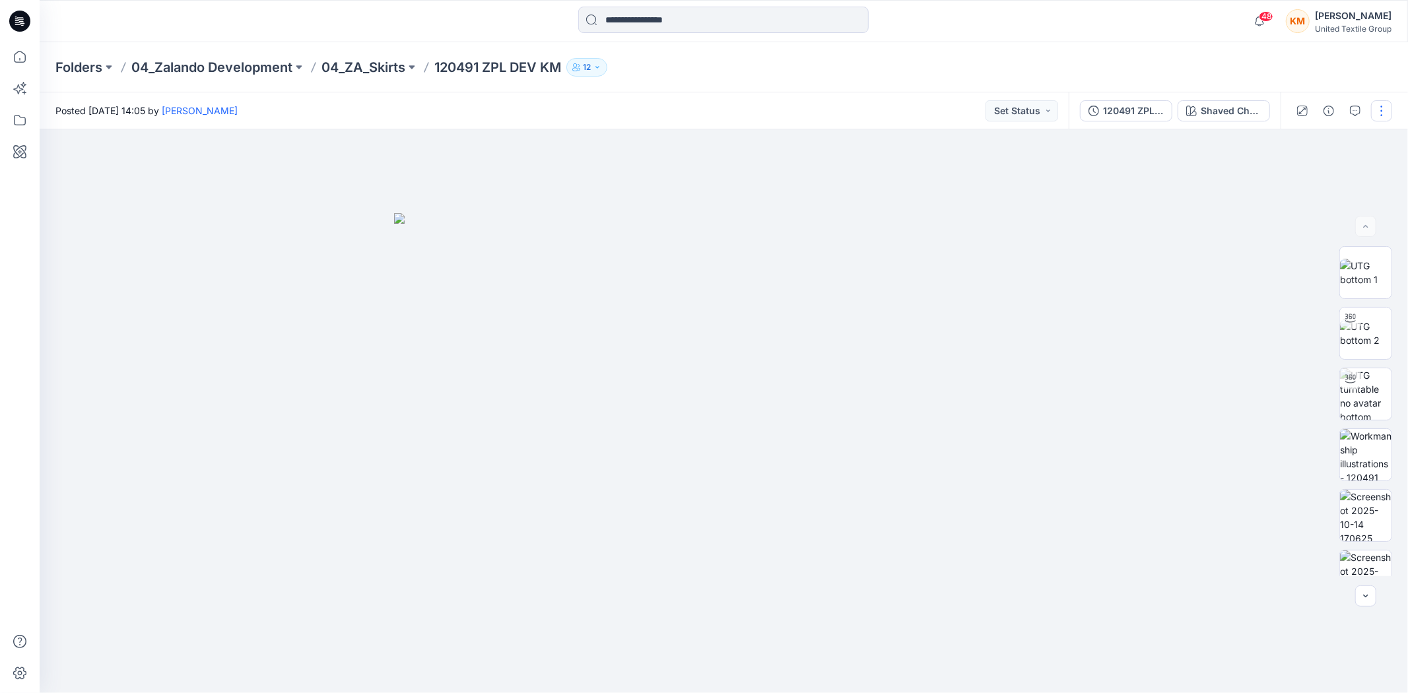
click at [1382, 109] on button "button" at bounding box center [1381, 110] width 21 height 21
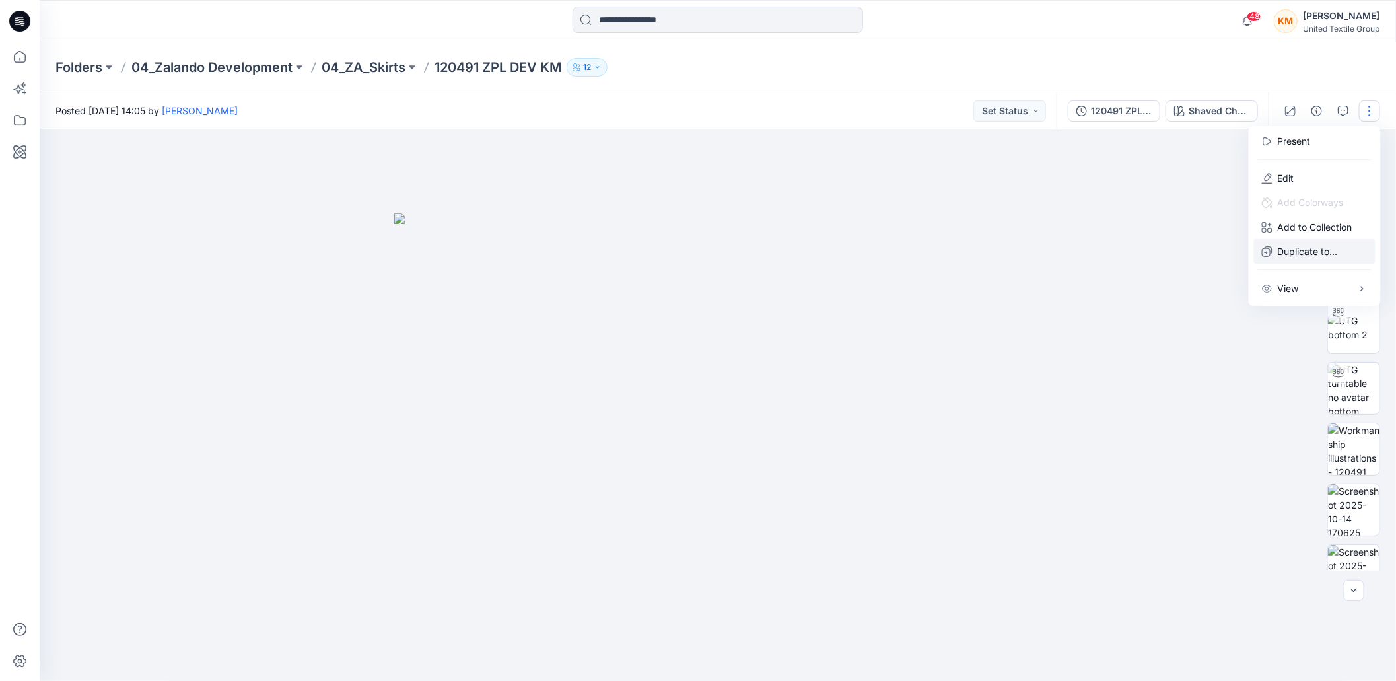
click at [1288, 249] on p "Duplicate to..." at bounding box center [1308, 251] width 60 height 14
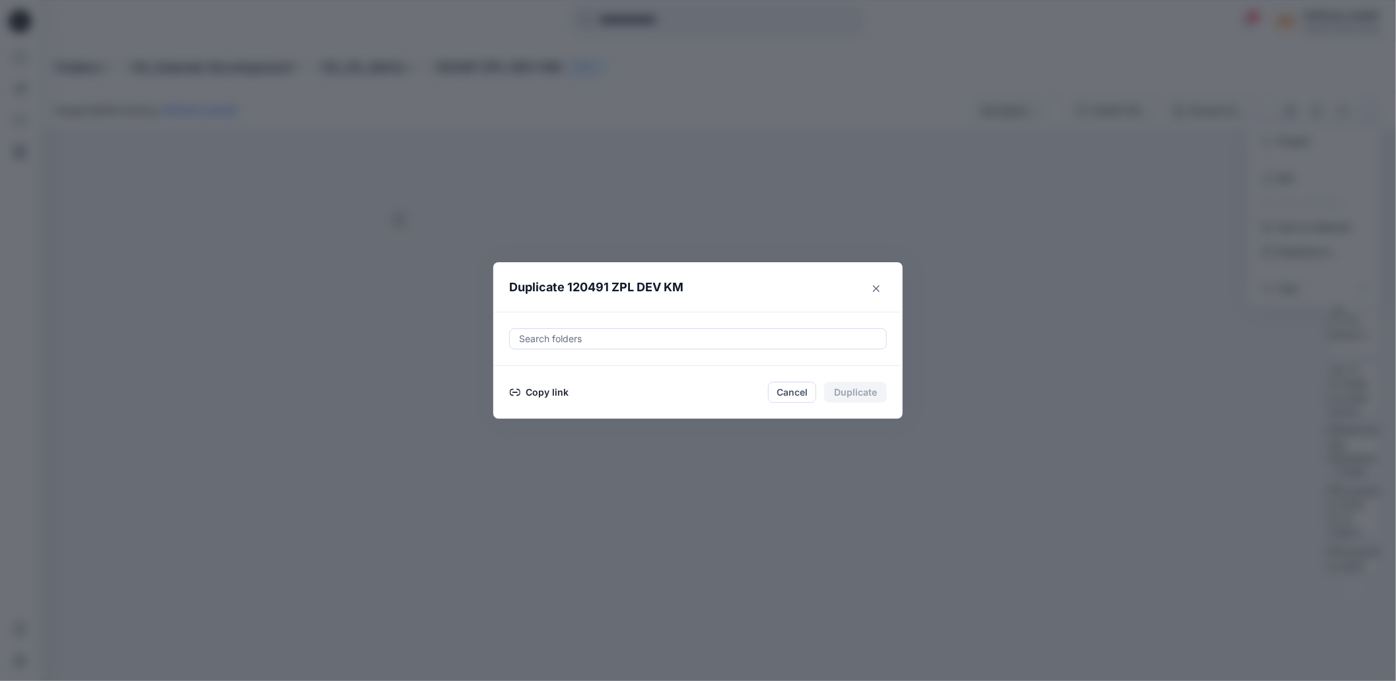
click at [553, 396] on button "Copy link" at bounding box center [539, 392] width 60 height 16
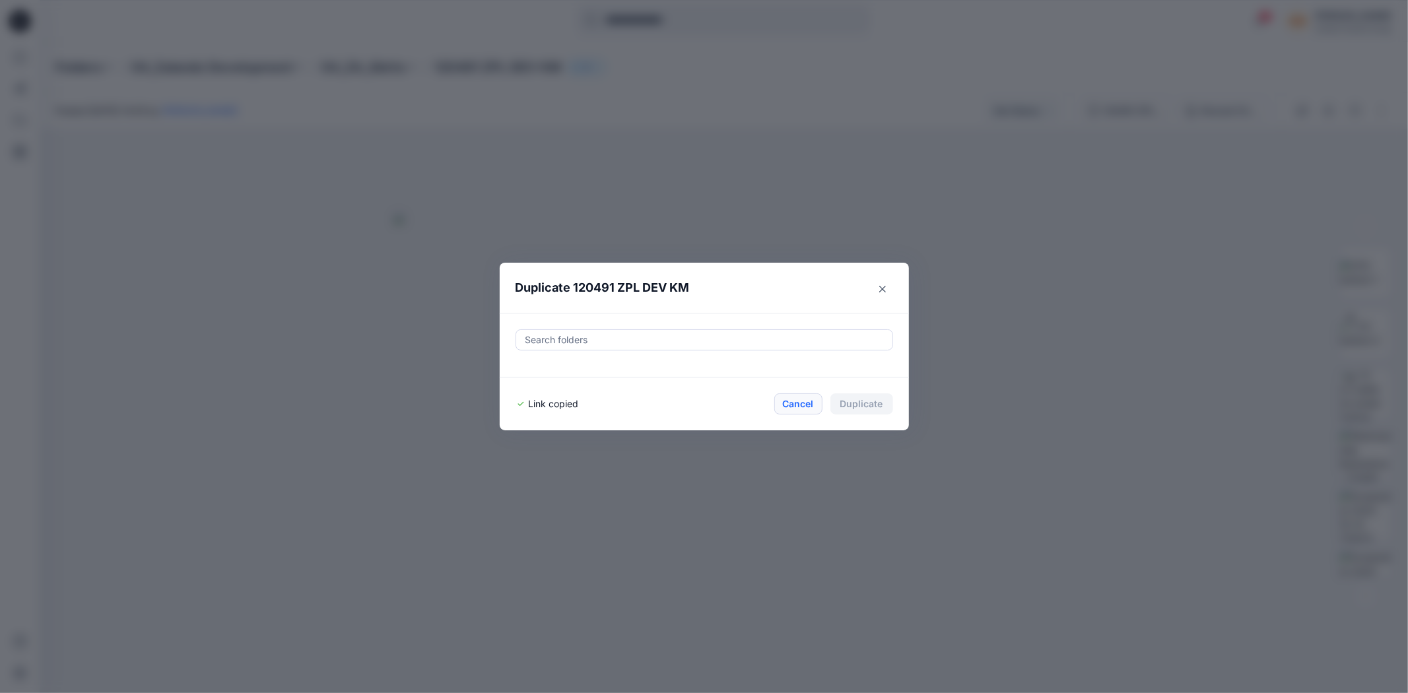
click at [786, 401] on button "Cancel" at bounding box center [799, 404] width 48 height 21
